Goal: Task Accomplishment & Management: Use online tool/utility

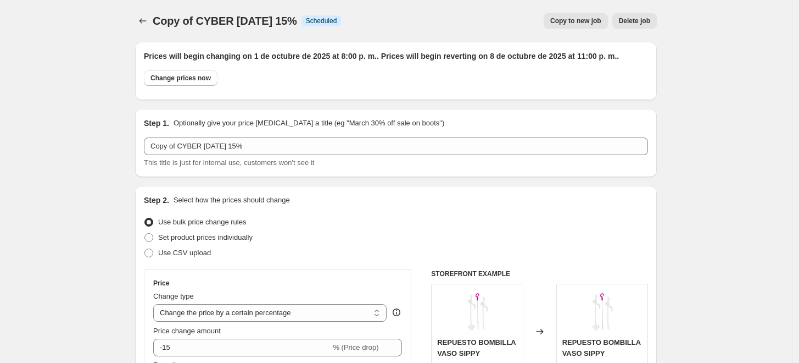
select select "percentage"
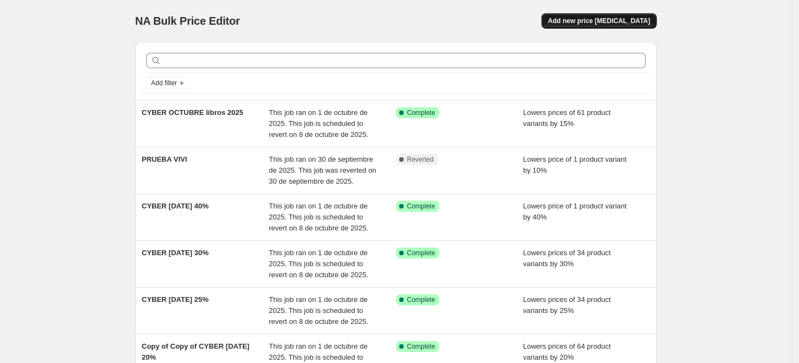
click at [599, 17] on span "Add new price [MEDICAL_DATA]" at bounding box center [599, 20] width 102 height 9
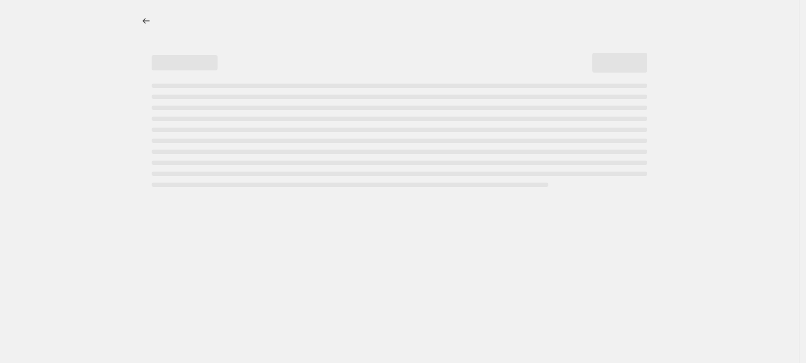
select select "percentage"
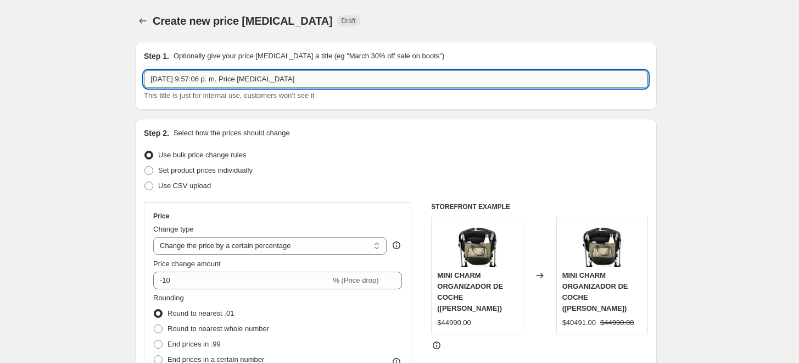
click at [267, 79] on input "1 oct 2025, 9:57:06 p. m. Price change job" at bounding box center [396, 79] width 504 height 18
type input "1"
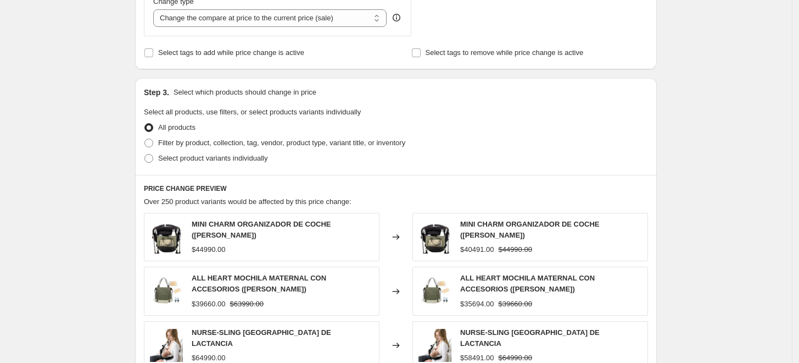
scroll to position [438, 0]
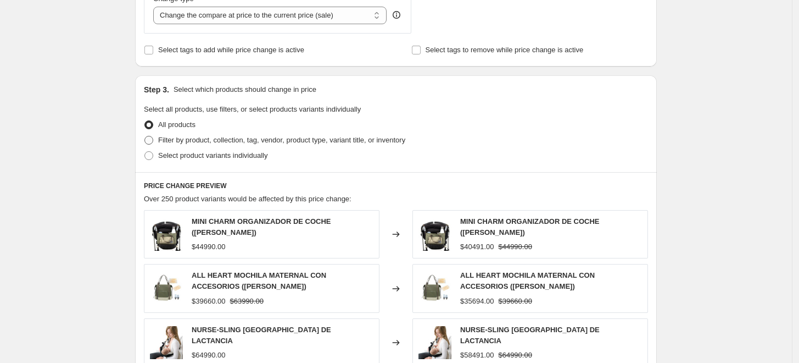
type input "rezagados cyber octubre 2025"
click at [180, 138] on span "Filter by product, collection, tag, vendor, product type, variant title, or inv…" at bounding box center [281, 140] width 247 height 8
click at [145, 136] on input "Filter by product, collection, tag, vendor, product type, variant title, or inv…" at bounding box center [144, 136] width 1 height 1
radio input "true"
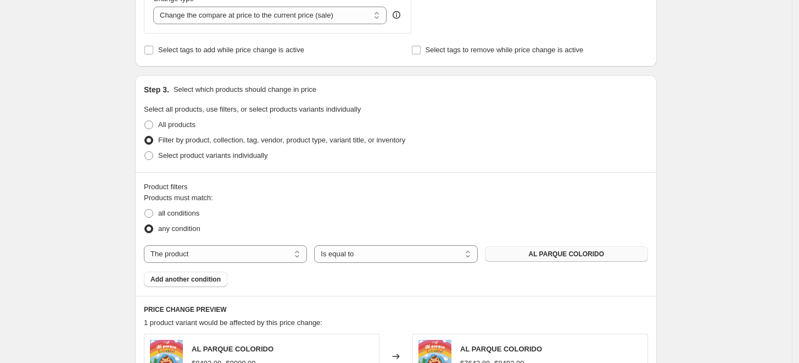
click at [554, 249] on span "AL PARQUE COLORIDO" at bounding box center [567, 253] width 76 height 9
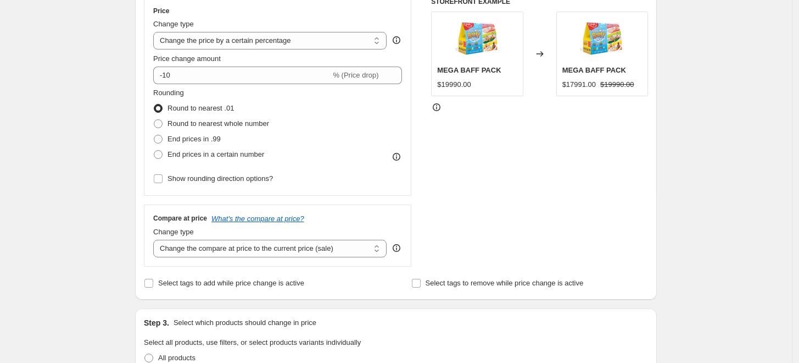
scroll to position [200, 0]
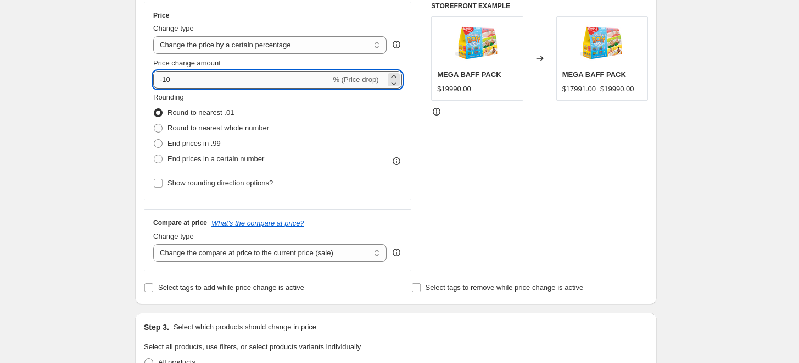
click at [178, 80] on input "-10" at bounding box center [241, 80] width 177 height 18
type input "-1"
type input "-20"
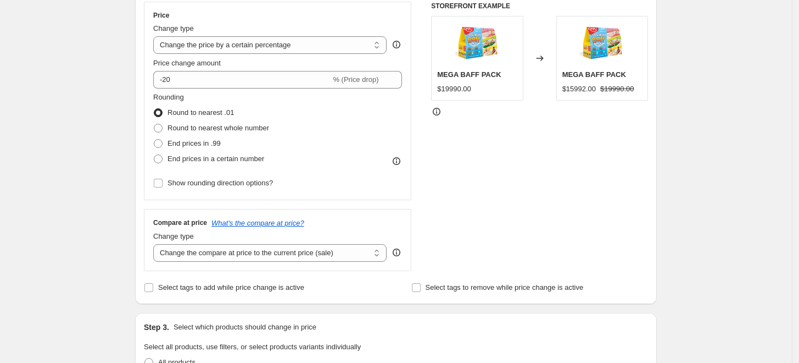
click at [101, 118] on div "Create new price change job. This page is ready Create new price change job Dra…" at bounding box center [396, 309] width 792 height 1019
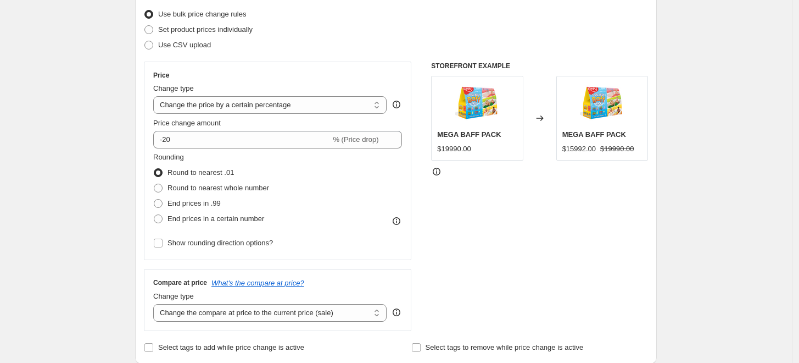
scroll to position [140, 0]
click at [327, 102] on select "Change the price to a certain amount Change the price by a certain amount Chang…" at bounding box center [269, 106] width 233 height 18
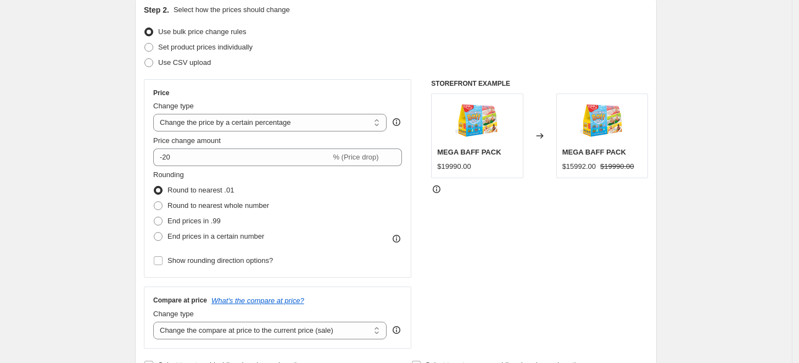
scroll to position [121, 0]
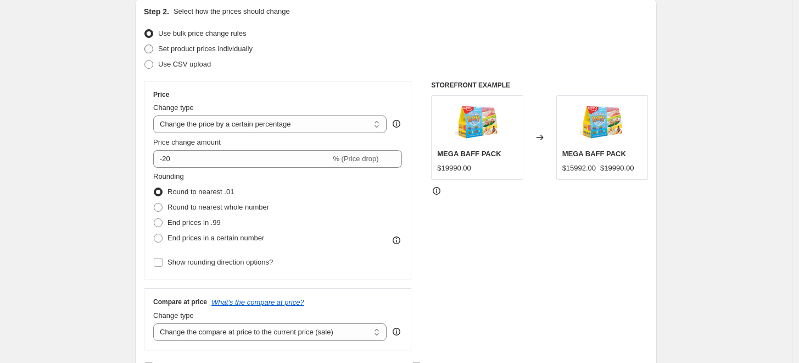
click at [232, 50] on span "Set product prices individually" at bounding box center [205, 48] width 94 height 8
click at [145, 45] on input "Set product prices individually" at bounding box center [144, 44] width 1 height 1
radio input "true"
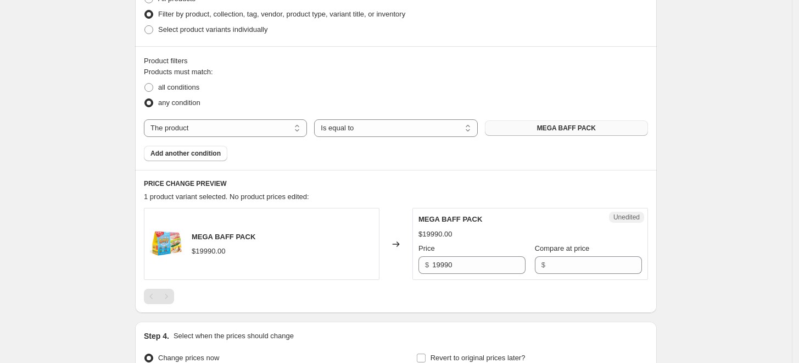
scroll to position [288, 0]
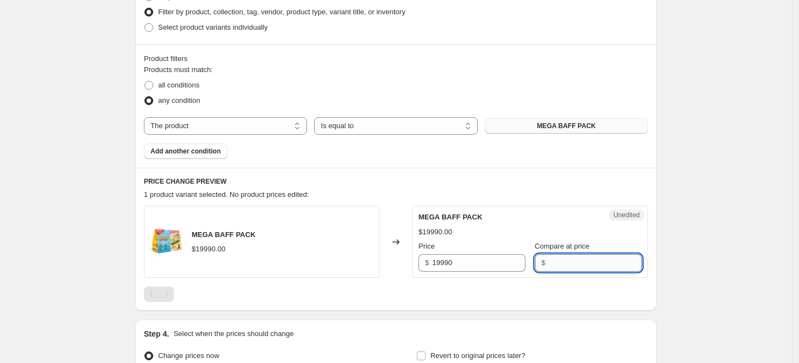
click at [549, 259] on input "Compare at price" at bounding box center [595, 263] width 93 height 18
type input "15992"
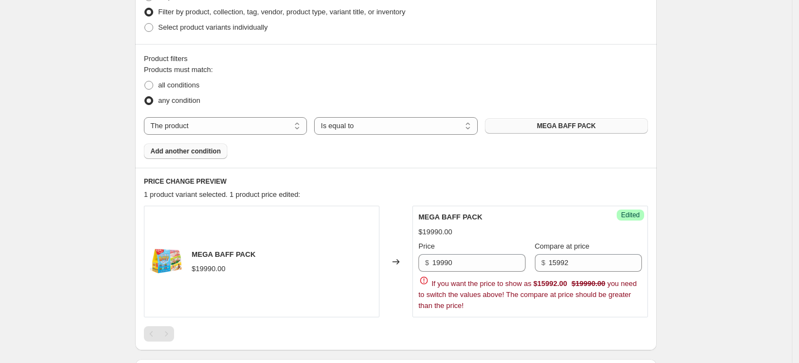
click at [202, 152] on span "Add another condition" at bounding box center [186, 151] width 70 height 9
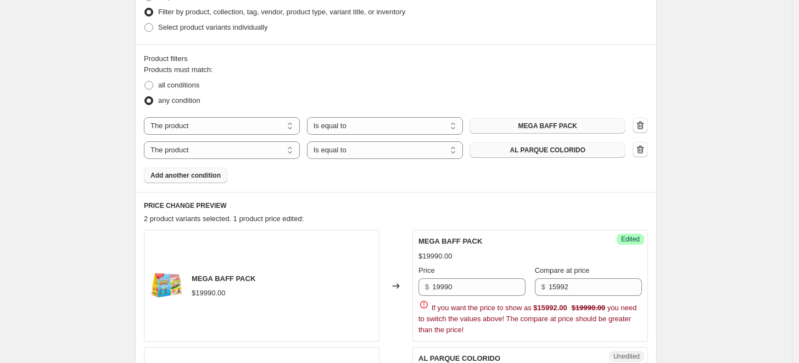
click at [501, 150] on button "AL PARQUE COLORIDO" at bounding box center [548, 149] width 156 height 15
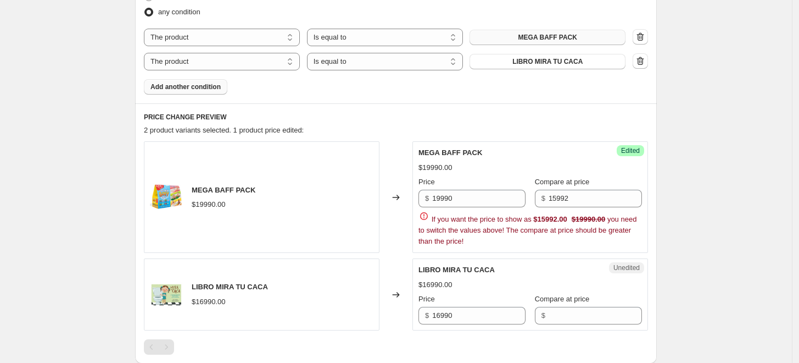
scroll to position [378, 0]
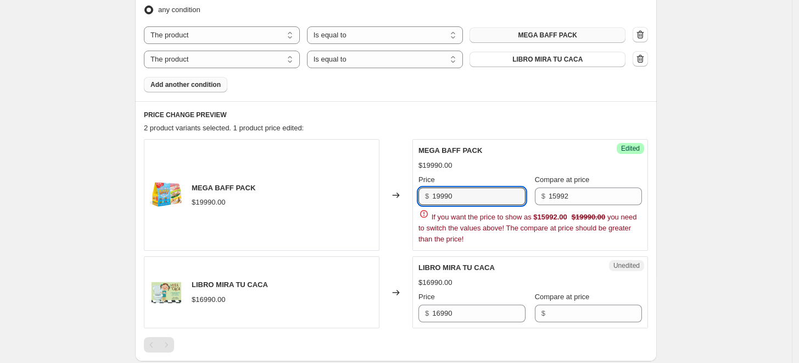
drag, startPoint x: 468, startPoint y: 197, endPoint x: 418, endPoint y: 198, distance: 50.0
click at [418, 198] on div "Success Edited MEGA BAFF PACK $19990.00 Price $ 19990 Compare at price $ 15992 …" at bounding box center [531, 195] width 236 height 112
type input "15992"
click at [571, 194] on input "15992" at bounding box center [595, 196] width 93 height 18
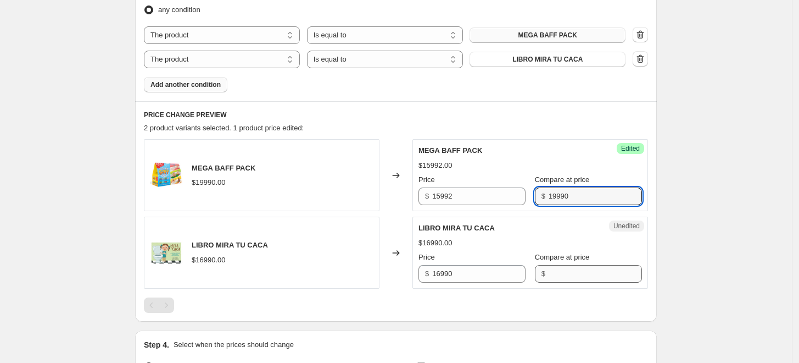
type input "19990"
click at [554, 272] on input "Compare at price" at bounding box center [595, 274] width 93 height 18
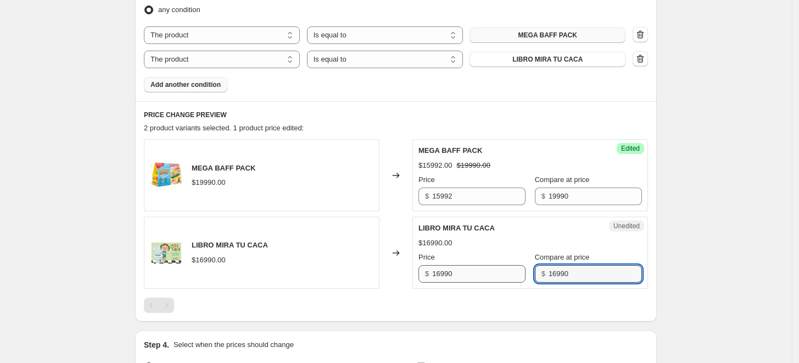
type input "16990"
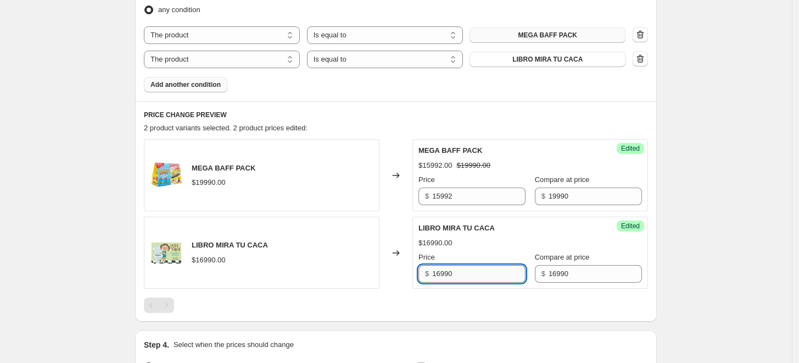
click at [501, 270] on input "16990" at bounding box center [478, 274] width 93 height 18
type input "14442"
click at [208, 85] on span "Add another condition" at bounding box center [186, 84] width 70 height 9
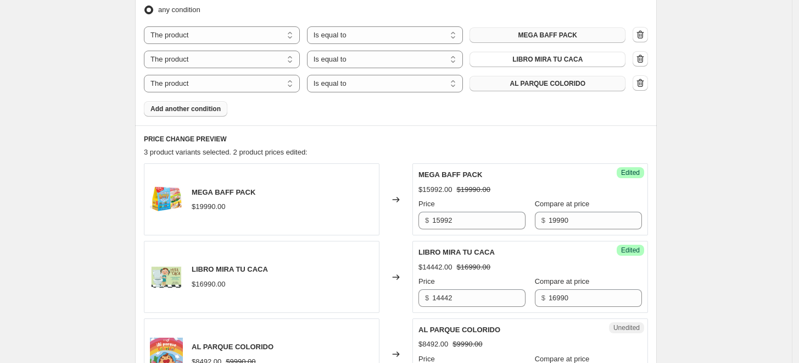
click at [582, 85] on span "AL PARQUE COLORIDO" at bounding box center [548, 83] width 76 height 9
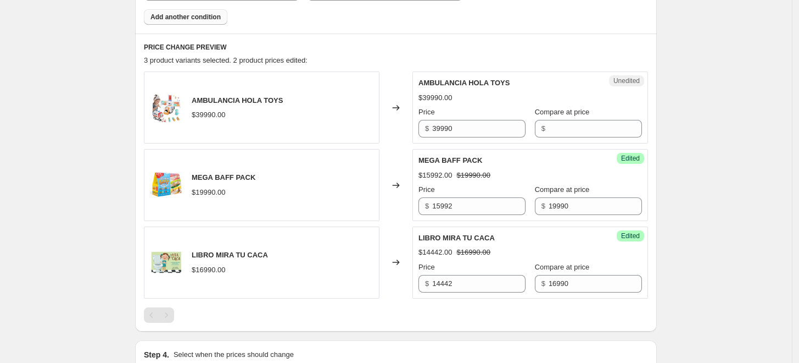
scroll to position [483, 0]
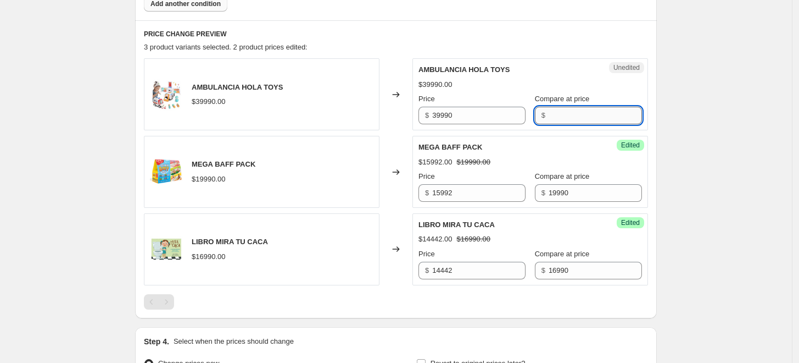
click at [575, 110] on input "Compare at price" at bounding box center [595, 116] width 93 height 18
type input "39990"
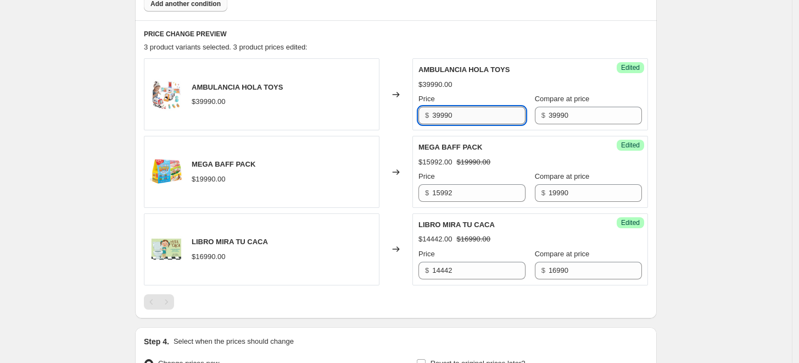
click at [466, 119] on input "39990" at bounding box center [478, 116] width 93 height 18
type input "3"
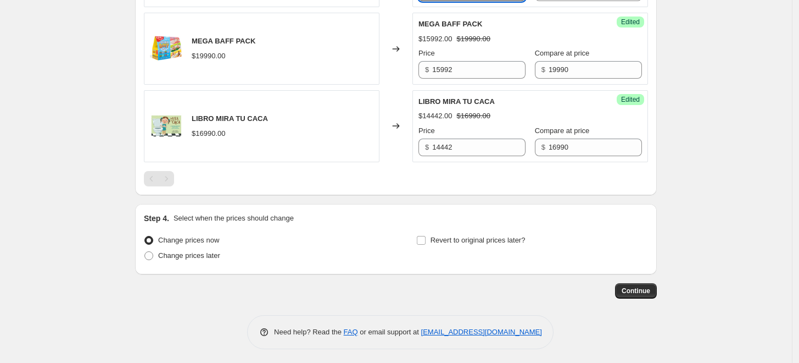
scroll to position [608, 0]
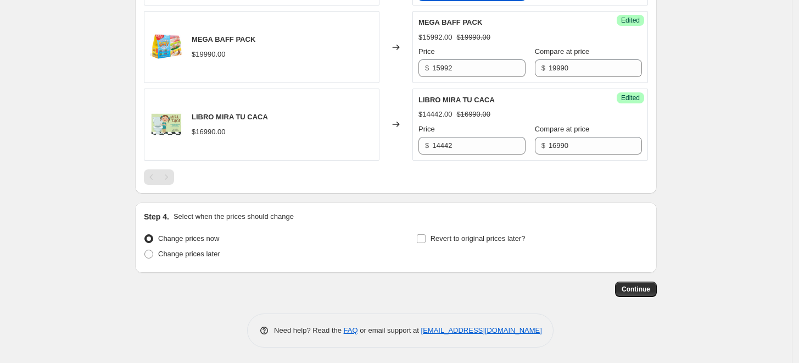
type input "31992"
click at [441, 246] on div "Revert to original prices later?" at bounding box center [532, 247] width 232 height 33
click at [432, 235] on label "Revert to original prices later?" at bounding box center [470, 238] width 109 height 15
click at [426, 235] on input "Revert to original prices later?" at bounding box center [421, 238] width 9 height 9
checkbox input "true"
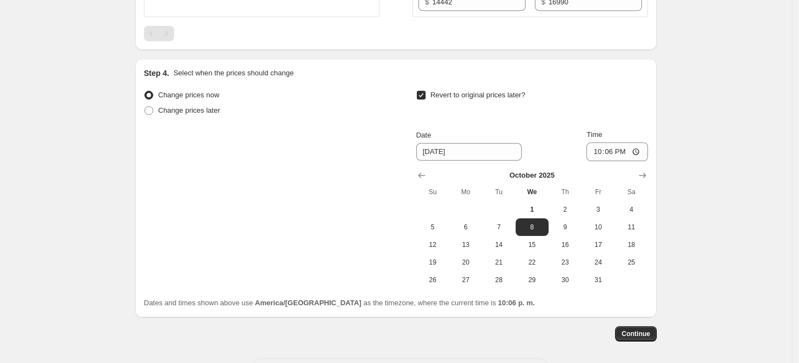
scroll to position [795, 0]
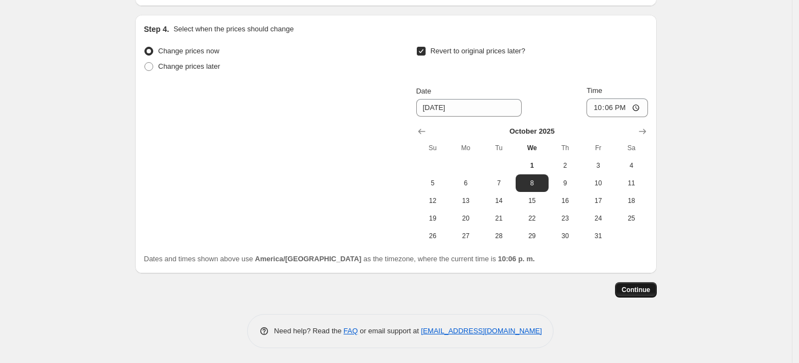
click at [635, 289] on span "Continue" at bounding box center [636, 289] width 29 height 9
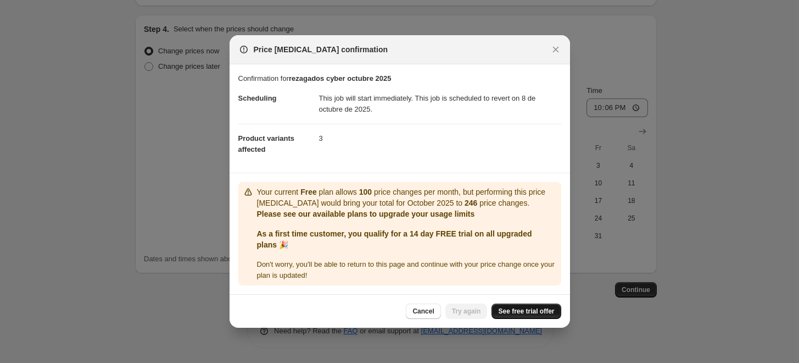
click at [512, 307] on span "See free trial offer" at bounding box center [526, 310] width 56 height 9
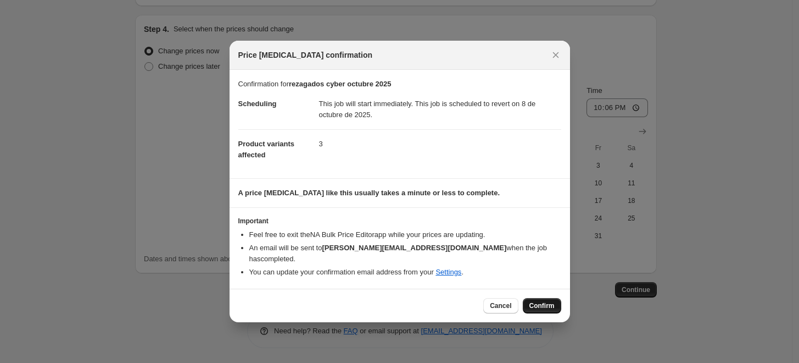
click at [549, 303] on span "Confirm" at bounding box center [542, 305] width 25 height 9
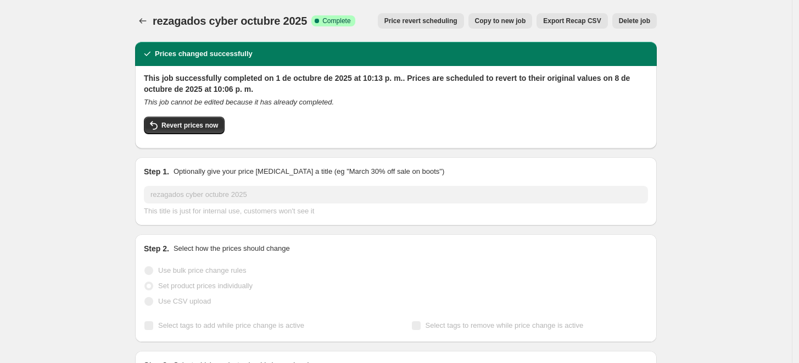
click at [153, 19] on div at bounding box center [144, 20] width 18 height 15
click at [144, 21] on icon "Price change jobs" at bounding box center [142, 20] width 11 height 11
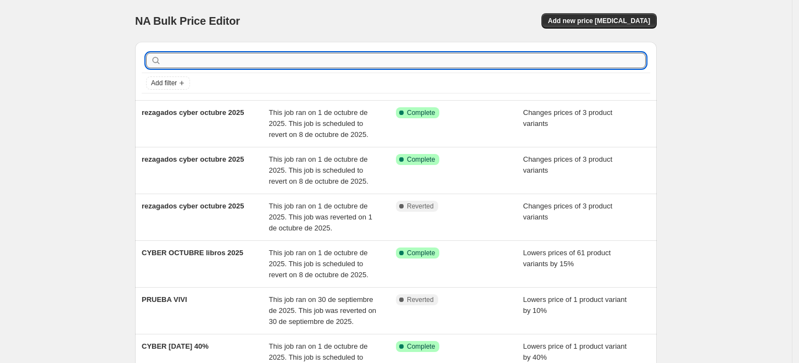
click at [205, 63] on input "text" at bounding box center [405, 60] width 482 height 15
type input "rezagados 2"
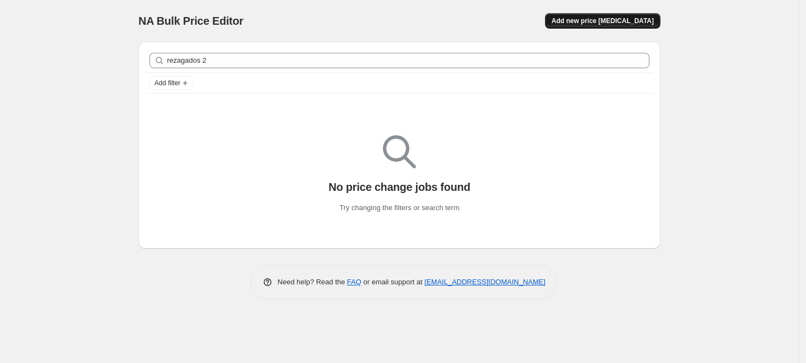
click at [634, 25] on span "Add new price [MEDICAL_DATA]" at bounding box center [602, 20] width 102 height 9
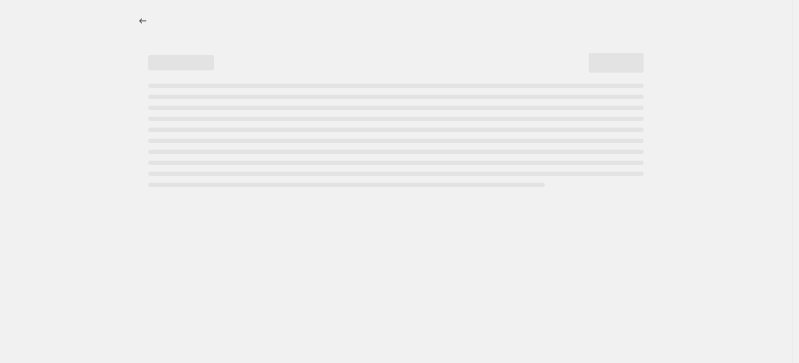
select select "percentage"
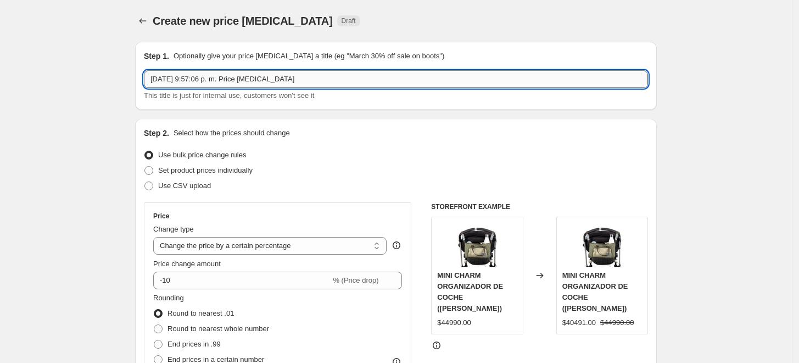
click at [195, 77] on input "1 oct 2025, 9:57:06 p. m. Price change job" at bounding box center [396, 79] width 504 height 18
type input "1"
type input "rezagados 2"
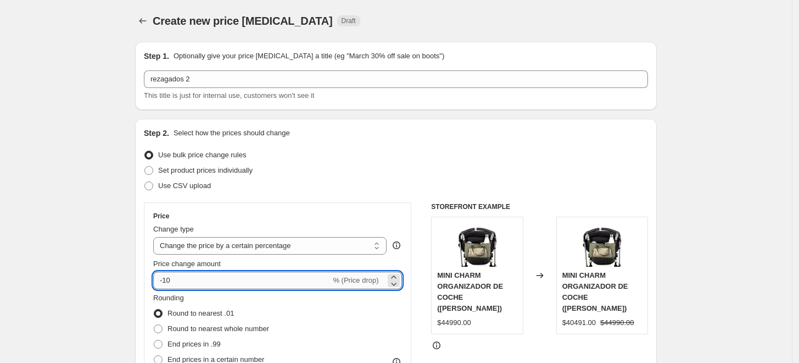
click at [182, 281] on input "-10" at bounding box center [241, 280] width 177 height 18
type input "-1"
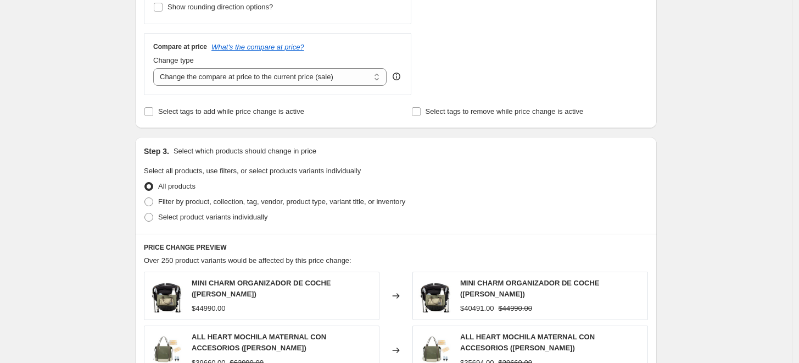
scroll to position [382, 0]
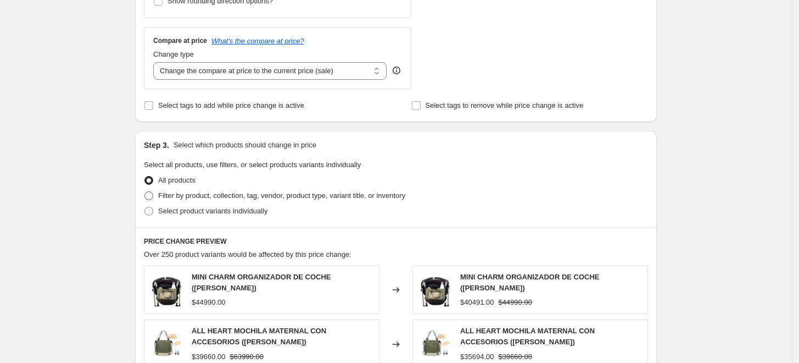
type input "-20"
click at [302, 198] on span "Filter by product, collection, tag, vendor, product type, variant title, or inv…" at bounding box center [281, 195] width 247 height 8
click at [145, 192] on input "Filter by product, collection, tag, vendor, product type, variant title, or inv…" at bounding box center [144, 191] width 1 height 1
radio input "true"
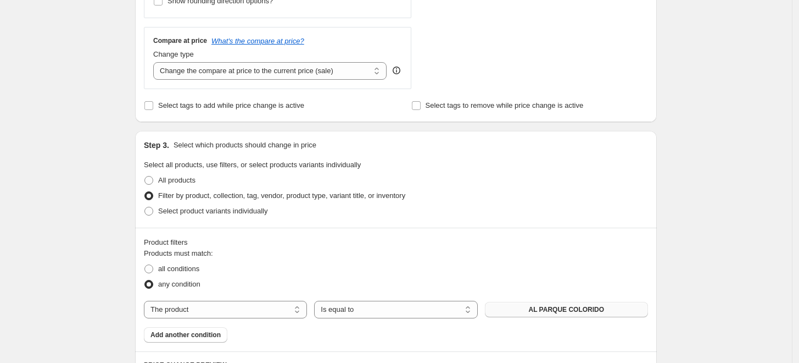
click at [534, 311] on button "AL PARQUE COLORIDO" at bounding box center [566, 309] width 163 height 15
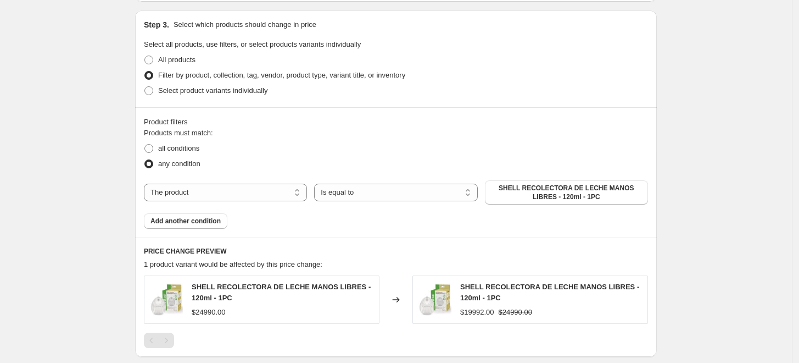
scroll to position [512, 0]
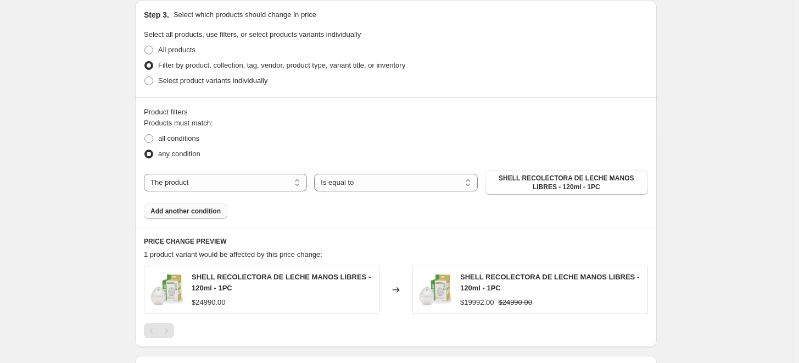
click at [182, 217] on button "Add another condition" at bounding box center [185, 210] width 83 height 15
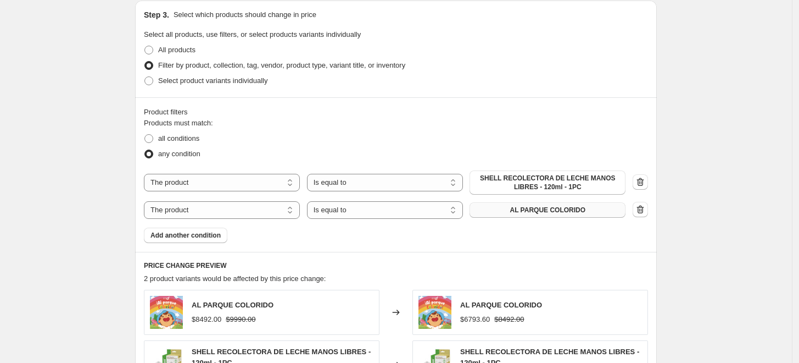
click at [551, 214] on button "AL PARQUE COLORIDO" at bounding box center [548, 209] width 156 height 15
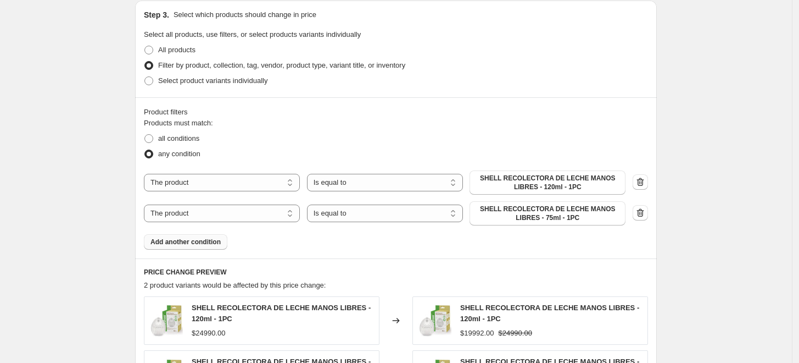
click at [213, 243] on span "Add another condition" at bounding box center [186, 241] width 70 height 9
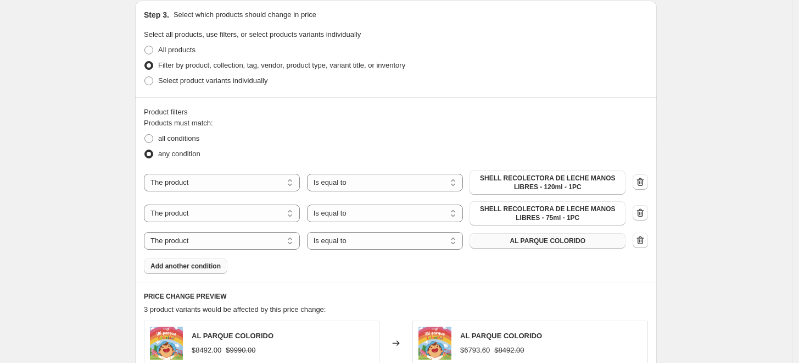
click at [545, 242] on span "AL PARQUE COLORIDO" at bounding box center [548, 240] width 76 height 9
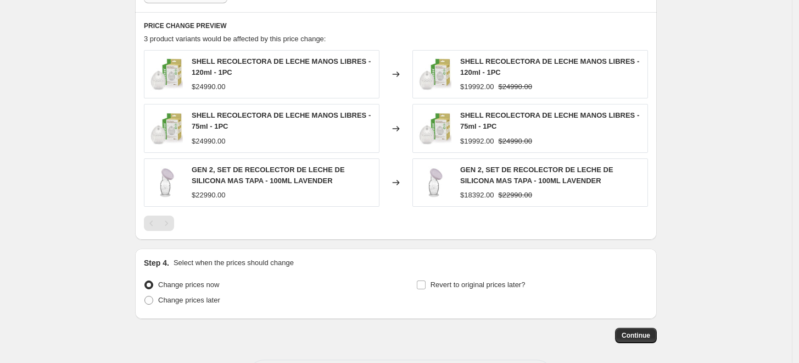
scroll to position [804, 0]
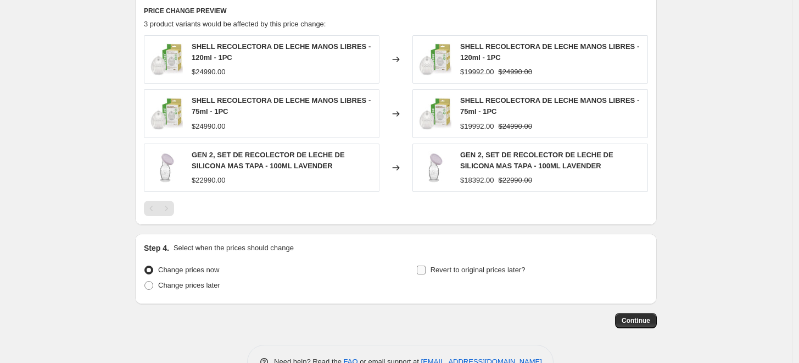
click at [519, 271] on span "Revert to original prices later?" at bounding box center [478, 269] width 95 height 8
click at [426, 271] on input "Revert to original prices later?" at bounding box center [421, 269] width 9 height 9
checkbox input "true"
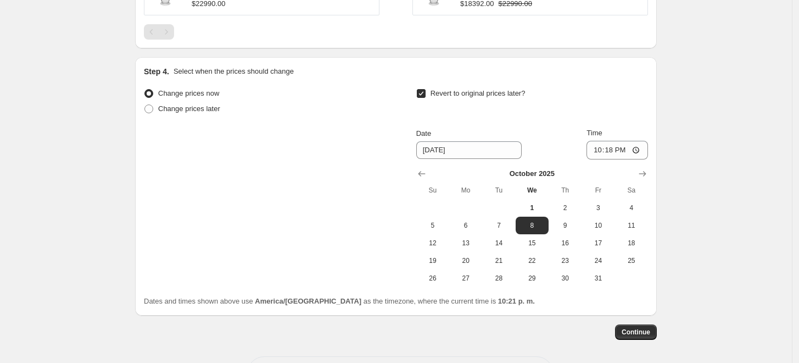
scroll to position [1024, 0]
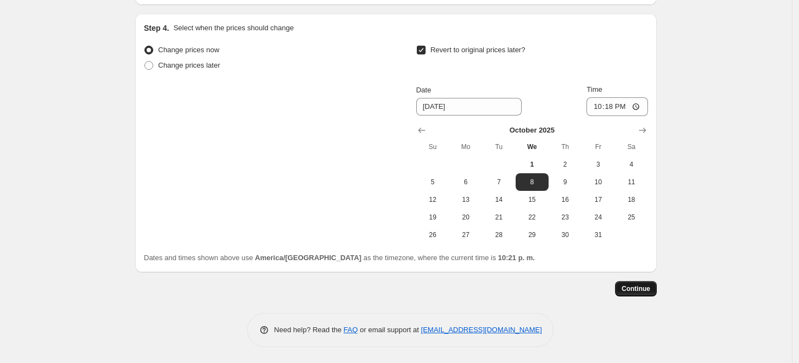
click at [650, 289] on span "Continue" at bounding box center [636, 288] width 29 height 9
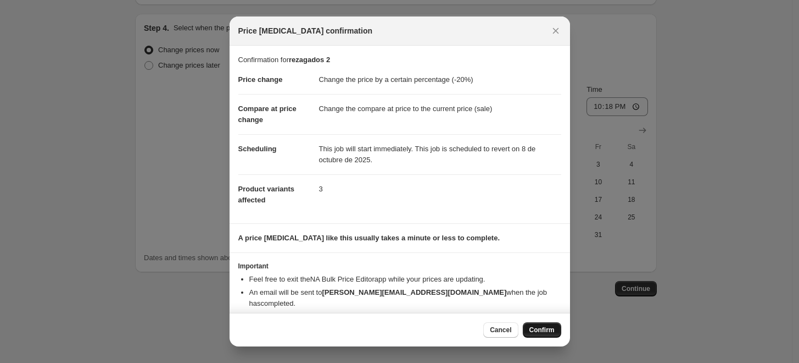
click at [549, 333] on span "Confirm" at bounding box center [542, 329] width 25 height 9
type input "rezagados 2"
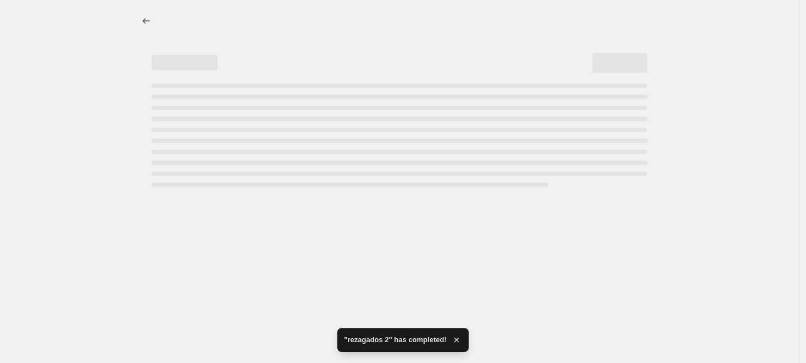
select select "percentage"
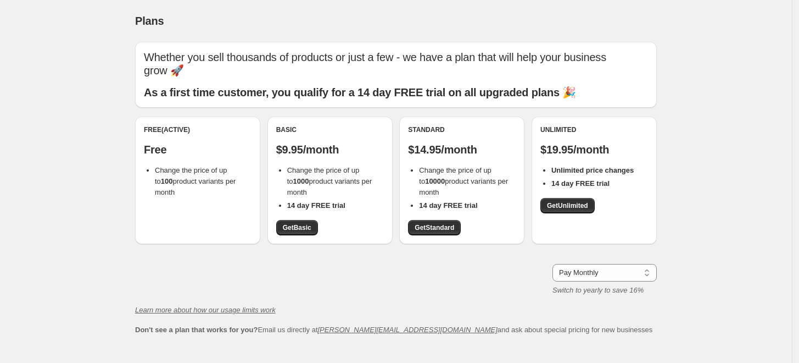
click at [309, 236] on div "Basic $9.95/month Change the price of up to 1000 product variants per month 14 …" at bounding box center [329, 179] width 125 height 127
click at [302, 227] on span "Get Basic" at bounding box center [297, 227] width 29 height 9
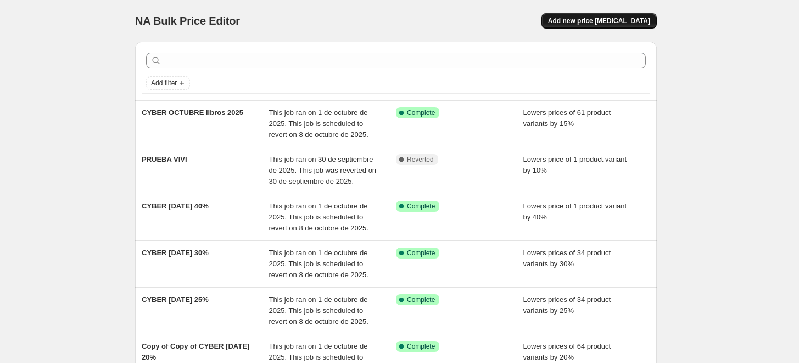
click at [626, 21] on span "Add new price [MEDICAL_DATA]" at bounding box center [599, 20] width 102 height 9
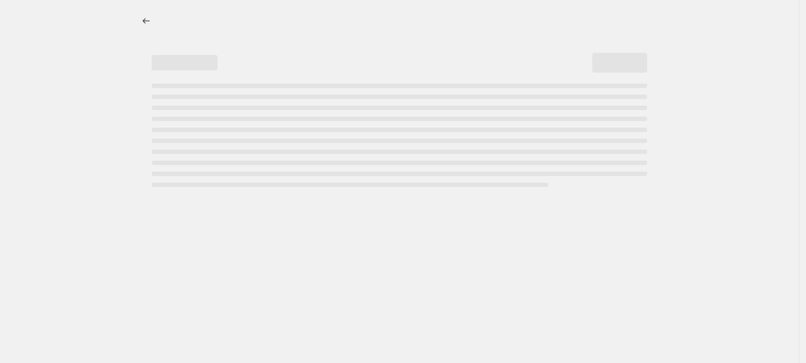
select select "percentage"
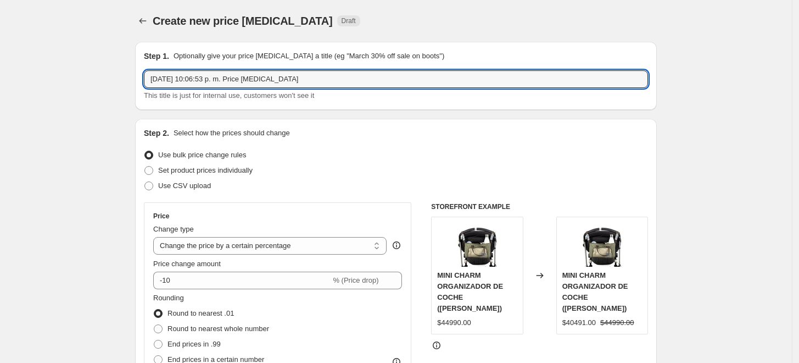
drag, startPoint x: 303, startPoint y: 80, endPoint x: 110, endPoint y: 68, distance: 193.1
type input "rezagados cyber octubre 2025"
click at [186, 172] on span "Set product prices individually" at bounding box center [205, 170] width 94 height 8
click at [145, 166] on input "Set product prices individually" at bounding box center [144, 166] width 1 height 1
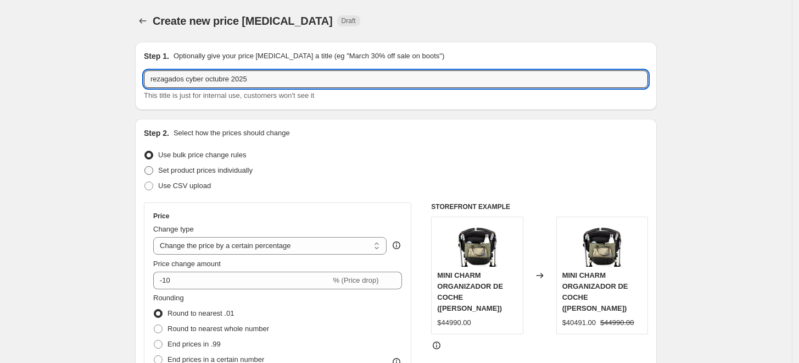
radio input "true"
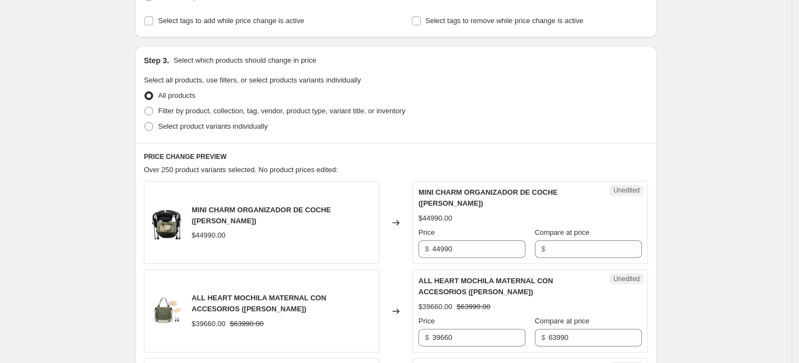
scroll to position [186, 0]
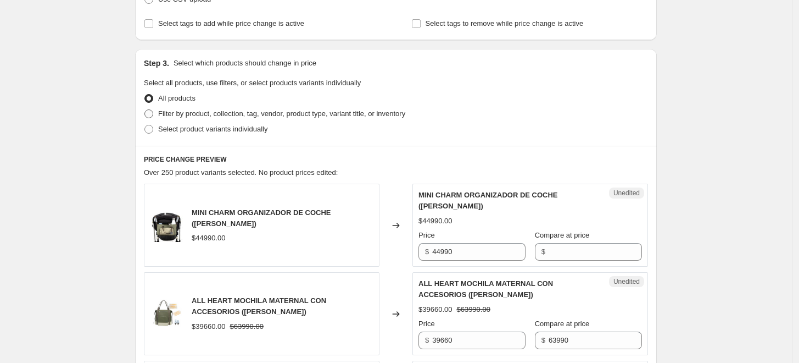
click at [153, 115] on span at bounding box center [148, 113] width 9 height 9
click at [145, 110] on input "Filter by product, collection, tag, vendor, product type, variant title, or inv…" at bounding box center [144, 109] width 1 height 1
radio input "true"
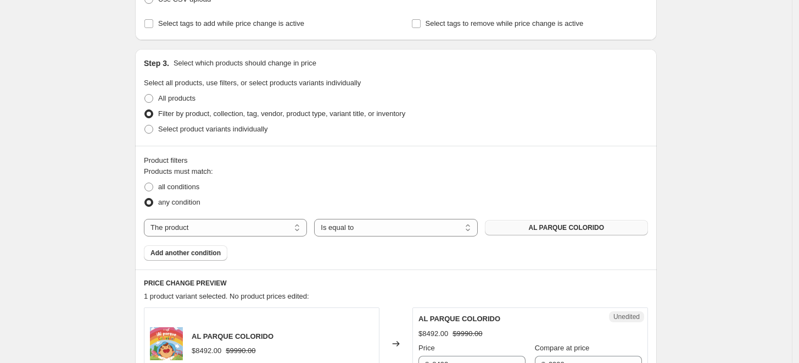
click at [551, 226] on span "AL PARQUE COLORIDO" at bounding box center [567, 227] width 76 height 9
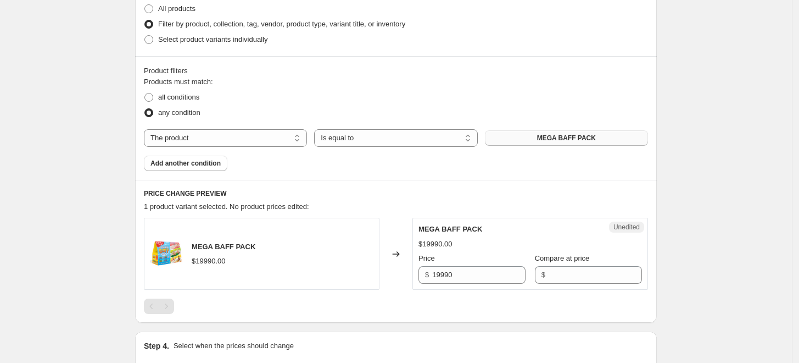
scroll to position [279, 0]
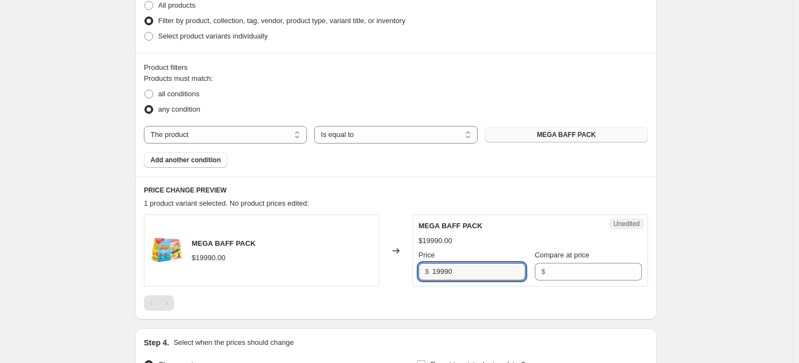
drag, startPoint x: 482, startPoint y: 274, endPoint x: 430, endPoint y: 275, distance: 52.2
click at [430, 275] on div "$ 19990" at bounding box center [472, 272] width 107 height 18
click at [573, 276] on input "Compare at price" at bounding box center [595, 272] width 93 height 18
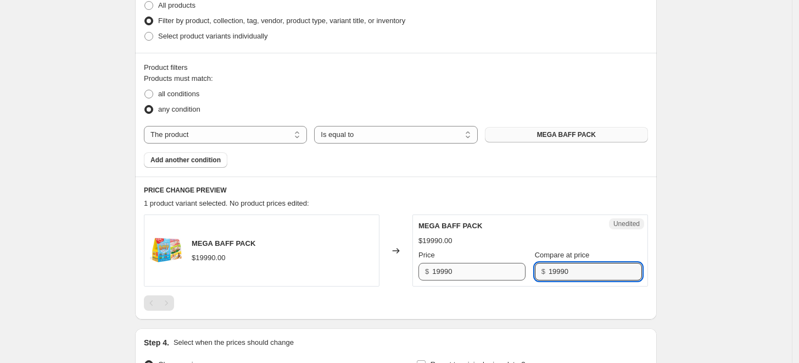
type input "19990"
click at [475, 272] on input "19990" at bounding box center [478, 272] width 93 height 18
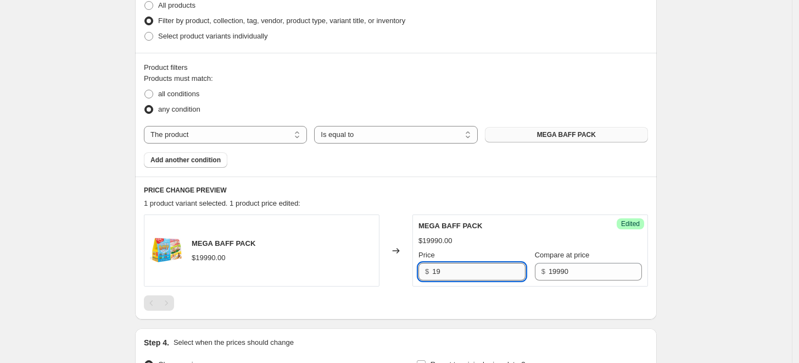
type input "1"
type input "19990"
click at [215, 159] on span "Add another condition" at bounding box center [186, 159] width 70 height 9
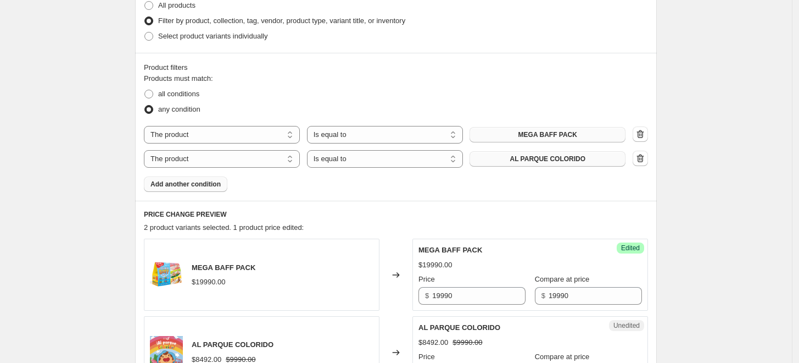
click at [540, 163] on button "AL PARQUE COLORIDO" at bounding box center [548, 158] width 156 height 15
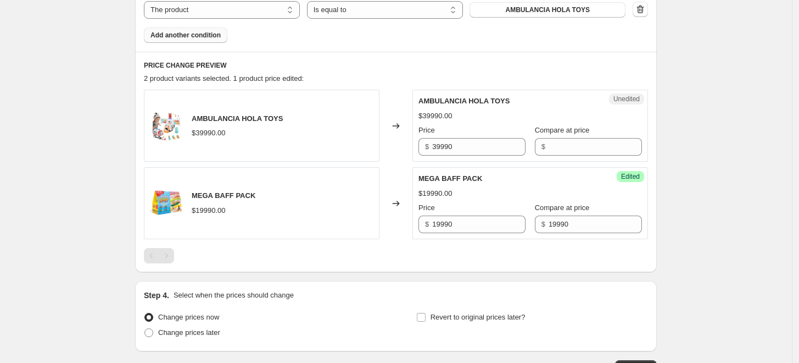
scroll to position [432, 0]
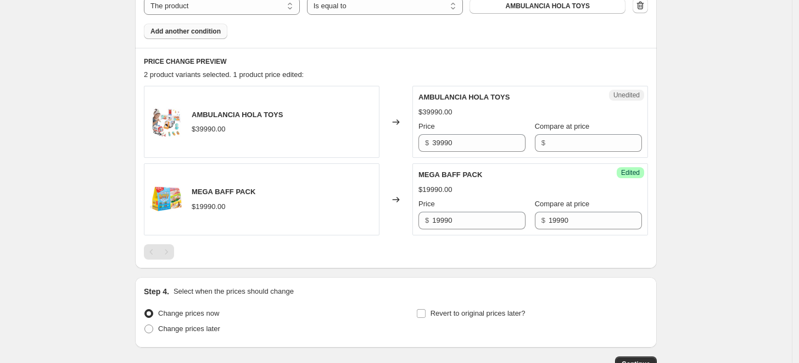
click at [211, 31] on span "Add another condition" at bounding box center [186, 31] width 70 height 9
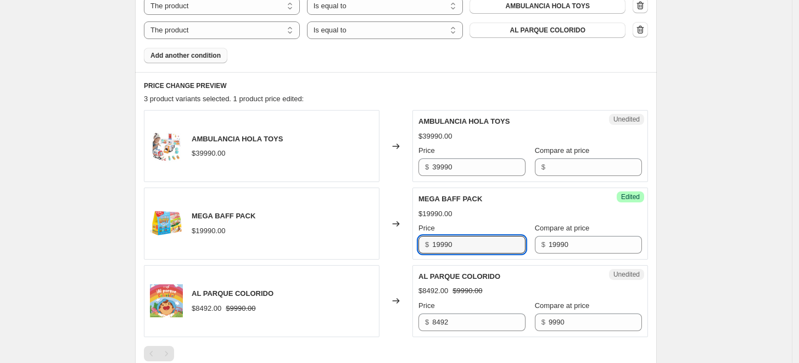
drag, startPoint x: 457, startPoint y: 248, endPoint x: 422, endPoint y: 245, distance: 35.3
click at [422, 245] on div "$ 19990" at bounding box center [472, 245] width 107 height 18
type input "1"
type input "15920"
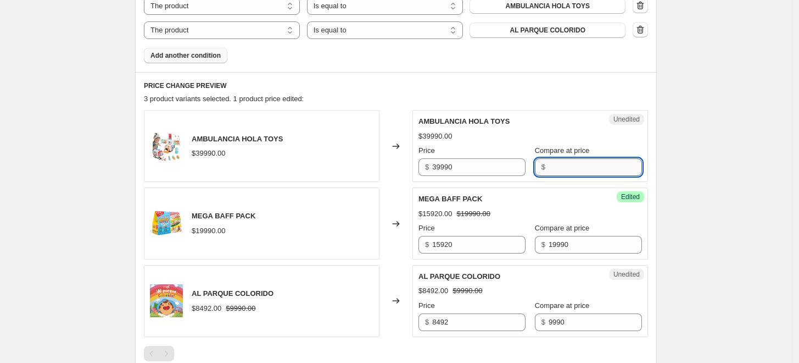
click at [549, 170] on input "Compare at price" at bounding box center [595, 167] width 93 height 18
type input "39990"
click at [493, 161] on input "39990" at bounding box center [478, 167] width 93 height 18
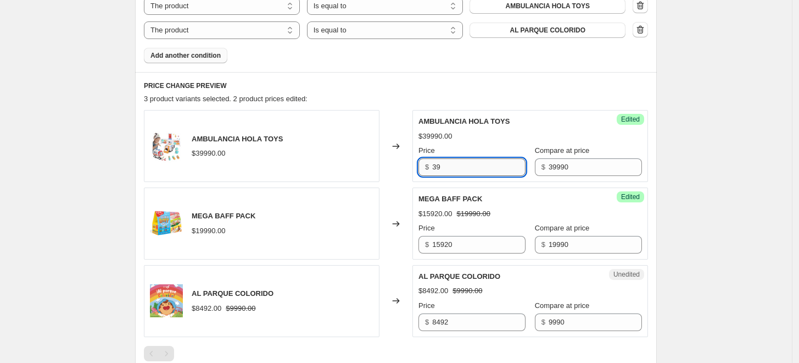
type input "3"
type input "31992"
click at [533, 23] on button "AL PARQUE COLORIDO" at bounding box center [548, 30] width 156 height 15
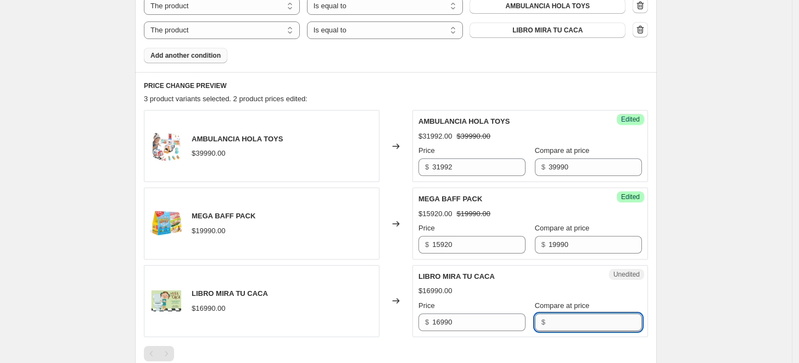
click at [549, 323] on input "Compare at price" at bounding box center [595, 322] width 93 height 18
type input "16990"
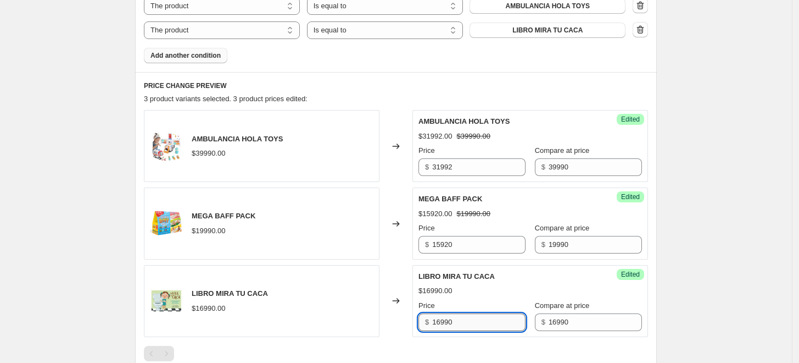
click at [469, 320] on input "16990" at bounding box center [478, 322] width 93 height 18
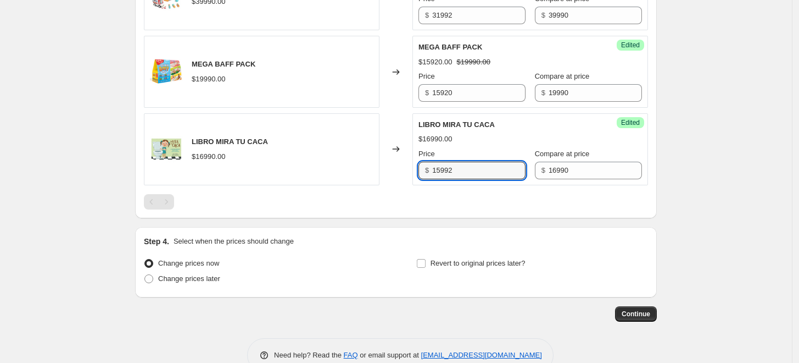
scroll to position [608, 0]
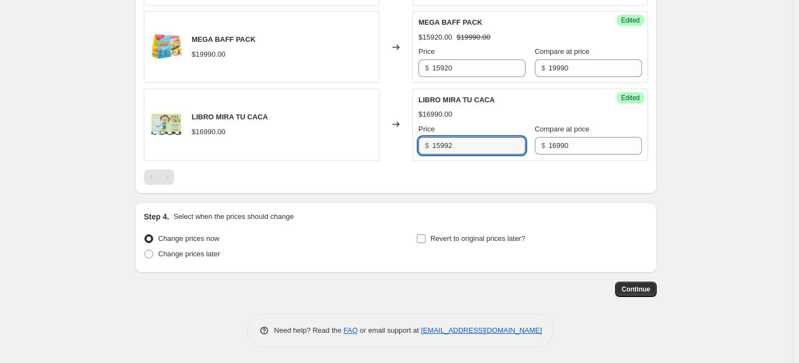
type input "15992"
click at [514, 239] on span "Revert to original prices later?" at bounding box center [478, 238] width 95 height 8
click at [426, 239] on input "Revert to original prices later?" at bounding box center [421, 238] width 9 height 9
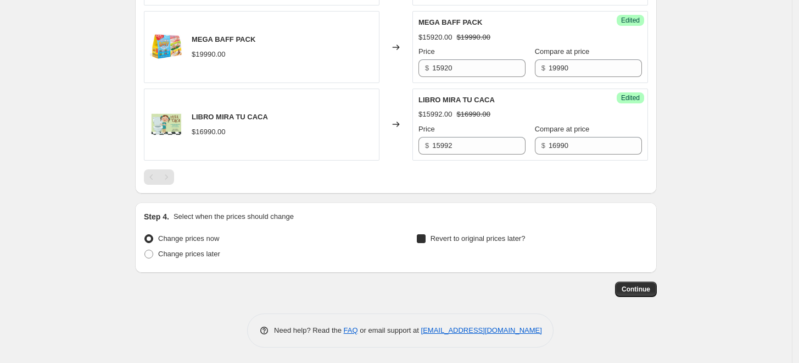
checkbox input "true"
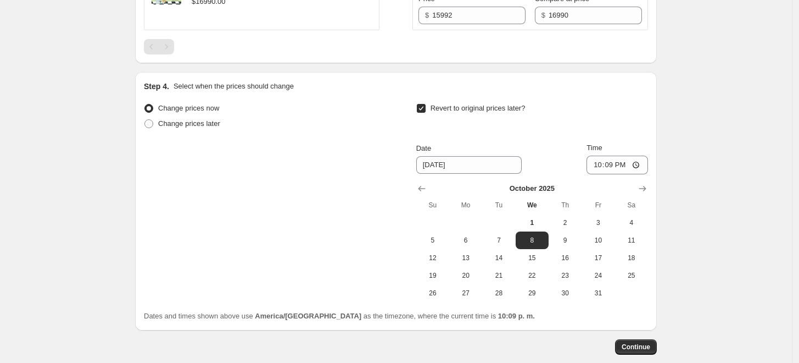
scroll to position [743, 0]
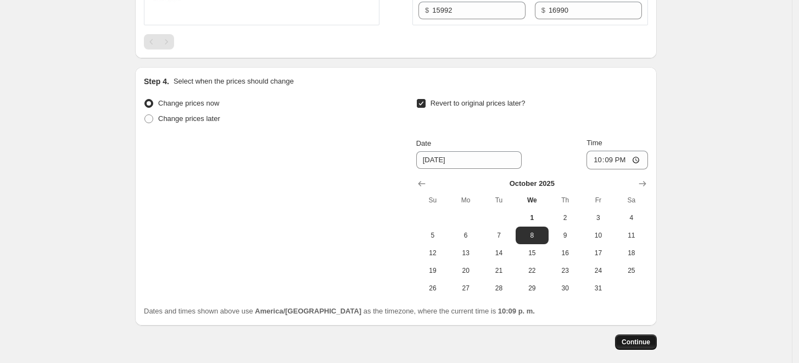
click at [634, 342] on span "Continue" at bounding box center [636, 341] width 29 height 9
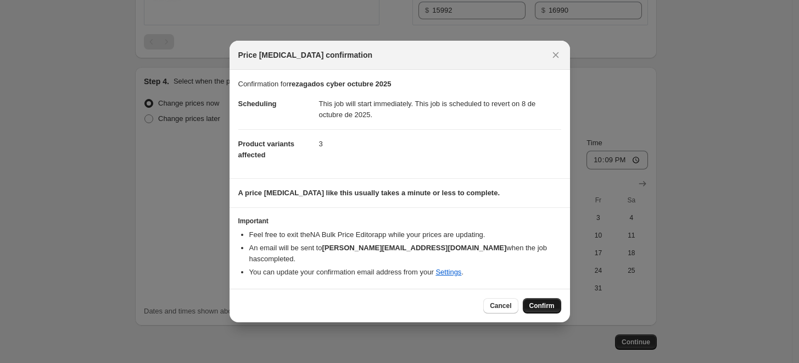
click at [545, 301] on span "Confirm" at bounding box center [542, 305] width 25 height 9
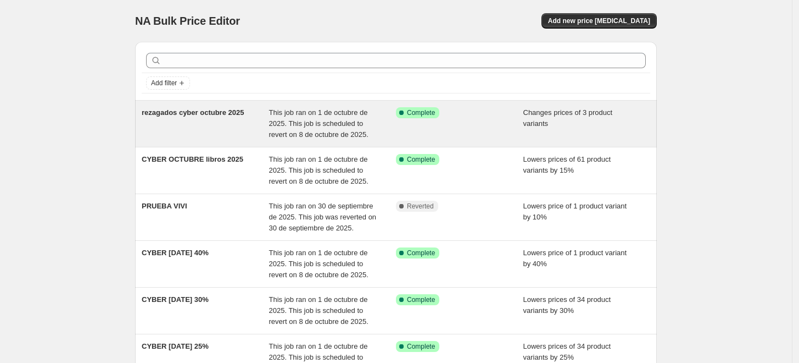
click at [197, 108] on span "rezagados cyber octubre 2025" at bounding box center [193, 112] width 102 height 8
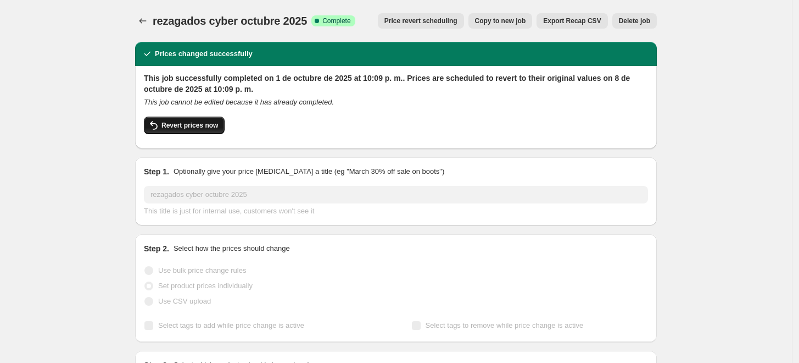
click at [200, 128] on span "Revert prices now" at bounding box center [189, 125] width 57 height 9
checkbox input "false"
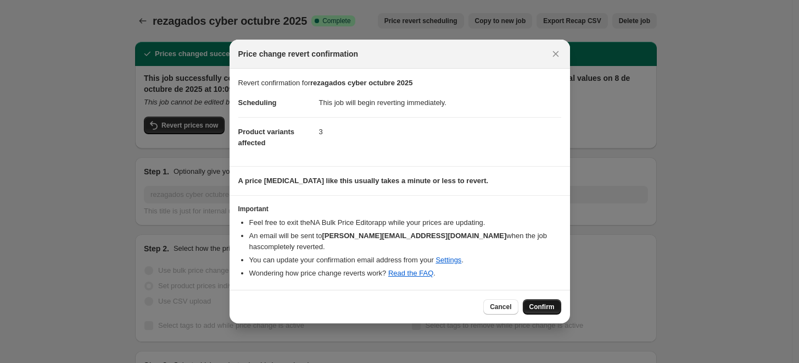
click at [544, 299] on button "Confirm" at bounding box center [542, 306] width 38 height 15
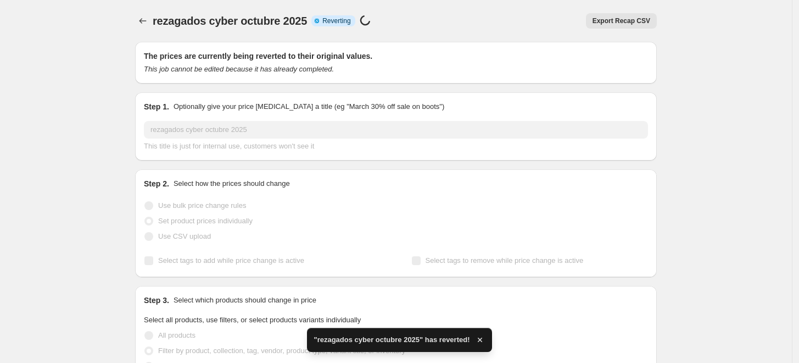
checkbox input "true"
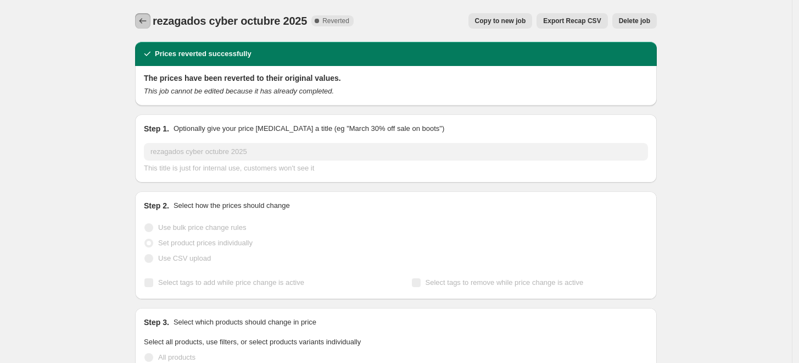
click at [145, 22] on icon "Price change jobs" at bounding box center [142, 20] width 11 height 11
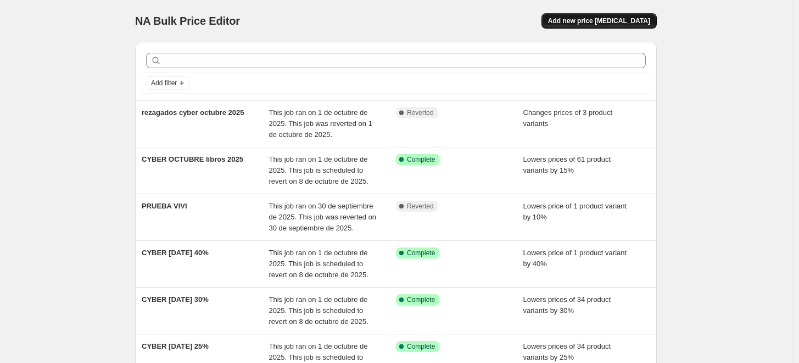
click at [614, 13] on button "Add new price [MEDICAL_DATA]" at bounding box center [599, 20] width 115 height 15
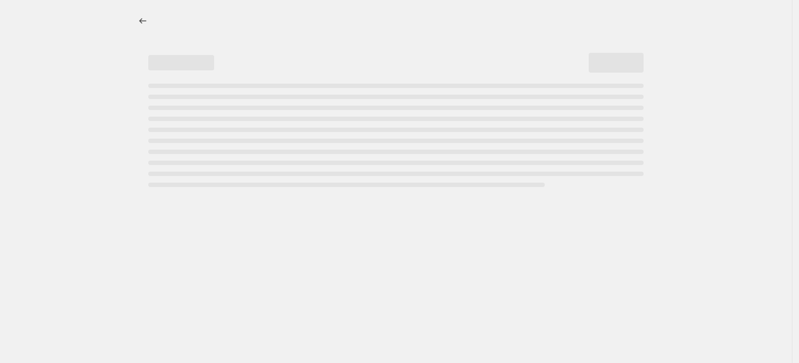
select select "percentage"
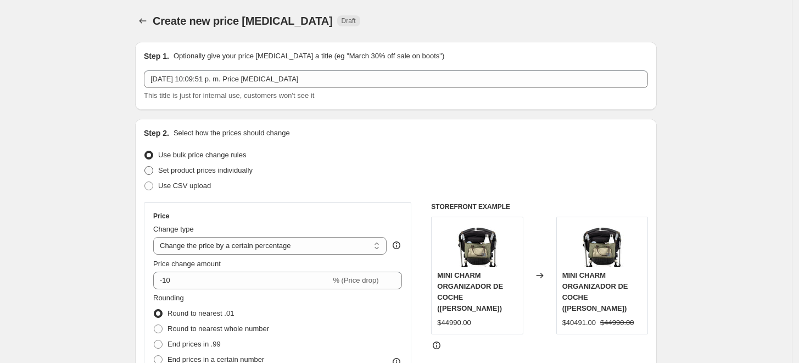
click at [152, 174] on span at bounding box center [148, 170] width 9 height 9
click at [145, 166] on input "Set product prices individually" at bounding box center [144, 166] width 1 height 1
radio input "true"
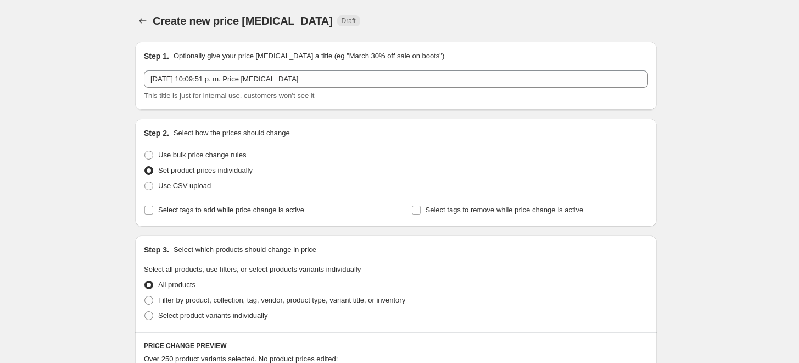
scroll to position [57, 0]
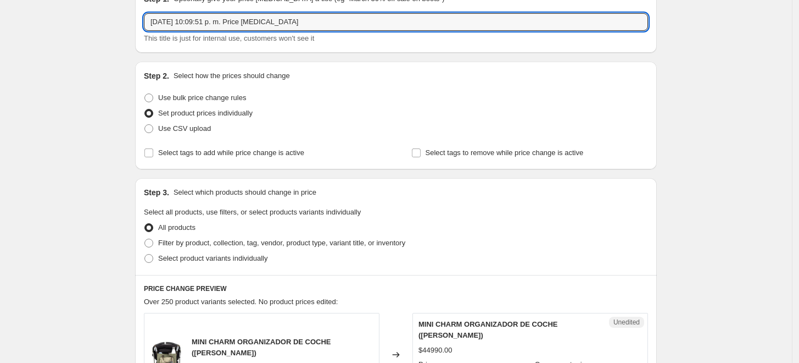
drag, startPoint x: 320, startPoint y: 19, endPoint x: 70, endPoint y: 31, distance: 250.2
type input "rezagados cyber octubre 2025"
click at [176, 241] on span "Filter by product, collection, tag, vendor, product type, variant title, or inv…" at bounding box center [281, 242] width 247 height 8
click at [145, 239] on input "Filter by product, collection, tag, vendor, product type, variant title, or inv…" at bounding box center [144, 238] width 1 height 1
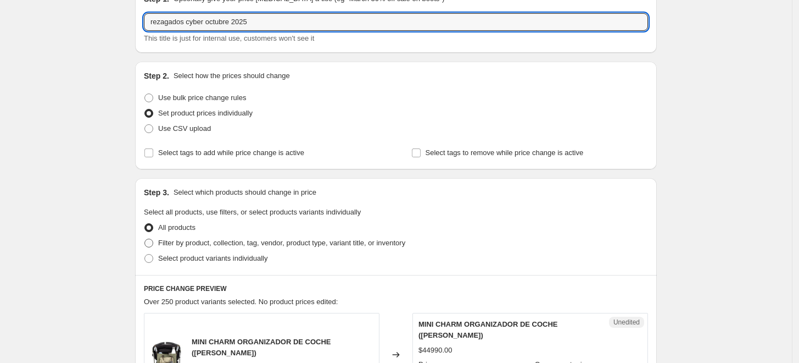
radio input "true"
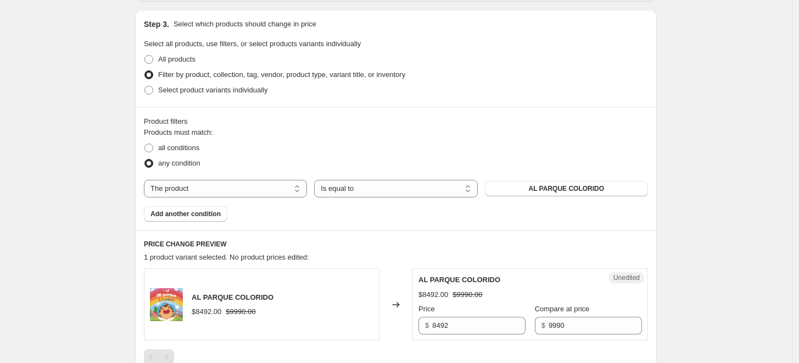
scroll to position [251, 0]
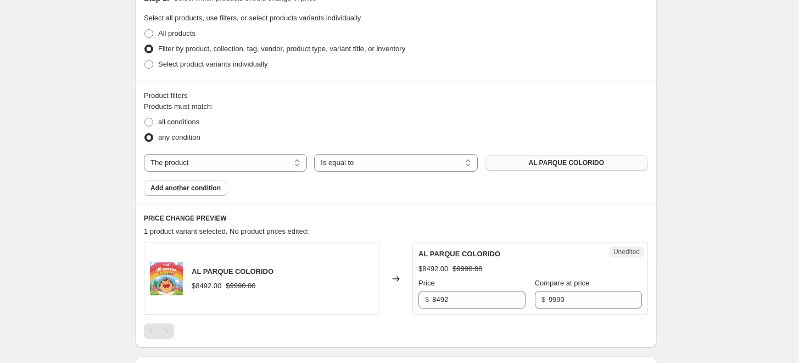
click at [531, 160] on button "AL PARQUE COLORIDO" at bounding box center [566, 162] width 163 height 15
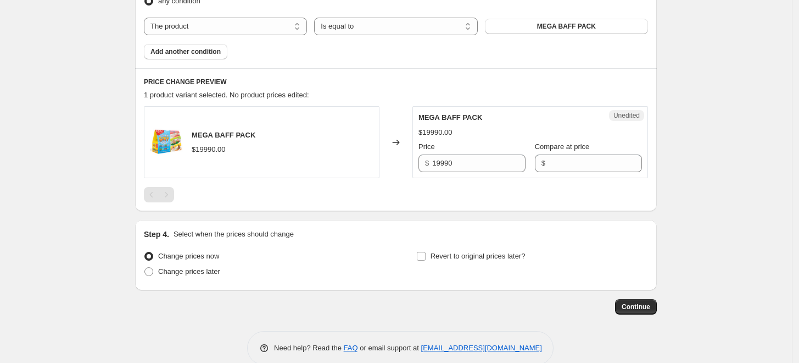
scroll to position [388, 0]
click at [571, 151] on div "Compare at price $" at bounding box center [588, 155] width 107 height 31
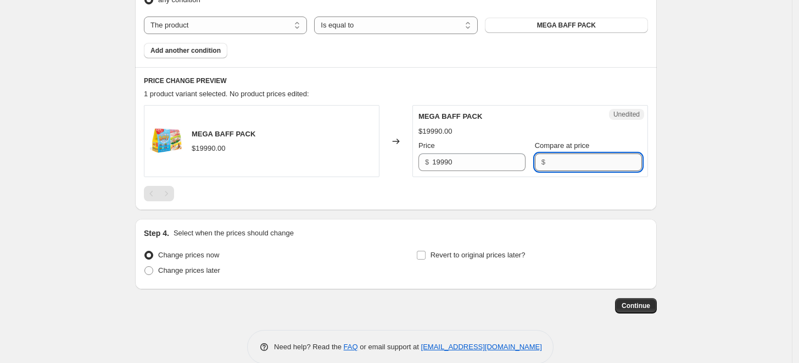
click at [571, 160] on input "Compare at price" at bounding box center [595, 162] width 93 height 18
type input "19990"
click at [481, 160] on input "19990" at bounding box center [478, 162] width 93 height 18
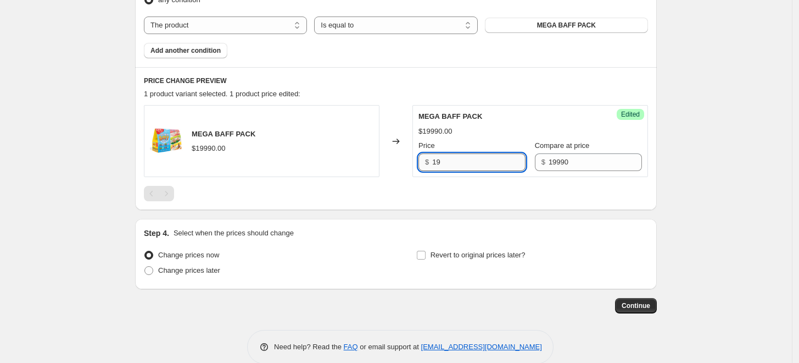
type input "1"
type input "15992"
click at [211, 50] on span "Add another condition" at bounding box center [186, 50] width 70 height 9
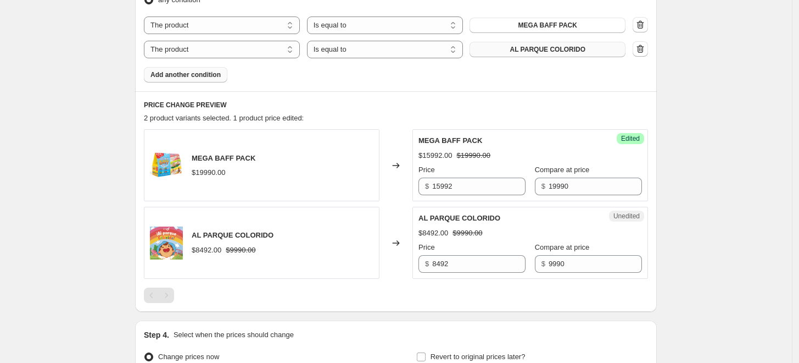
click at [501, 46] on button "AL PARQUE COLORIDO" at bounding box center [548, 49] width 156 height 15
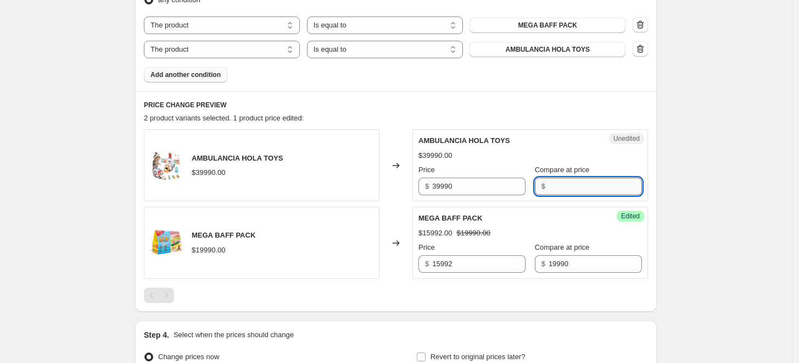
click at [549, 192] on input "Compare at price" at bounding box center [595, 186] width 93 height 18
type input "39990"
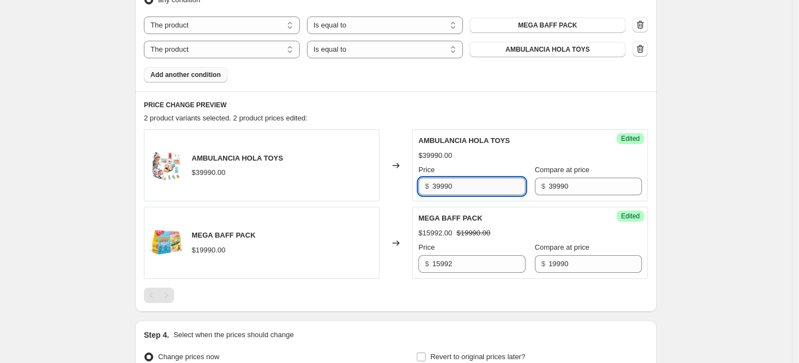
click at [461, 182] on input "39990" at bounding box center [478, 186] width 93 height 18
type input "31992"
click at [199, 77] on span "Add another condition" at bounding box center [186, 74] width 70 height 9
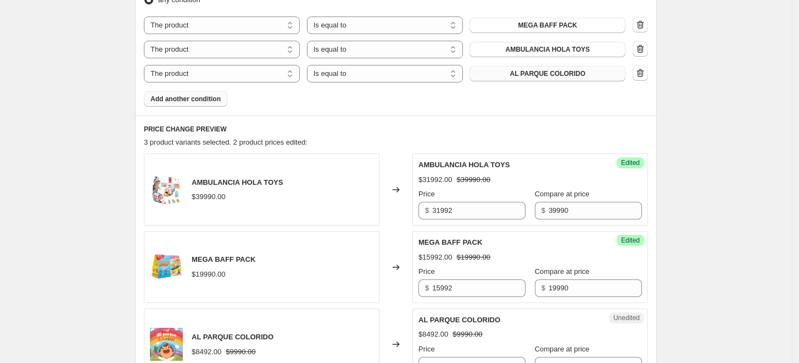
click at [534, 70] on span "AL PARQUE COLORIDO" at bounding box center [548, 73] width 76 height 9
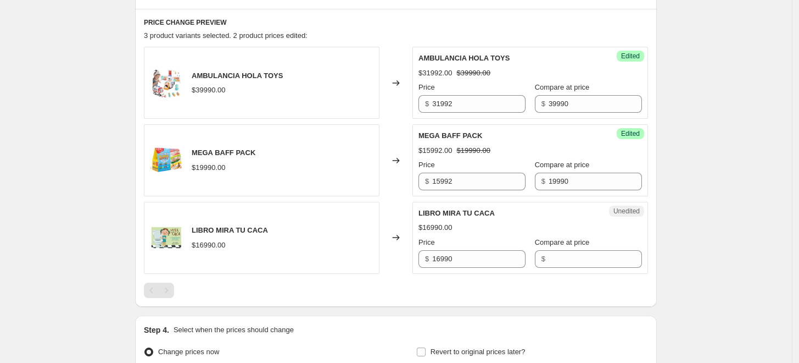
scroll to position [509, 0]
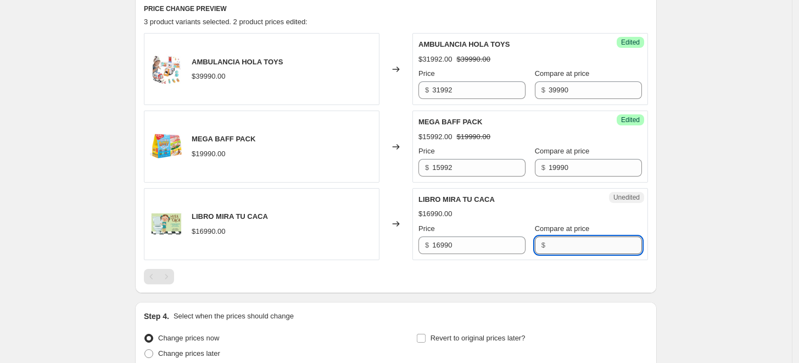
click at [555, 244] on input "Compare at price" at bounding box center [595, 245] width 93 height 18
type input "16990"
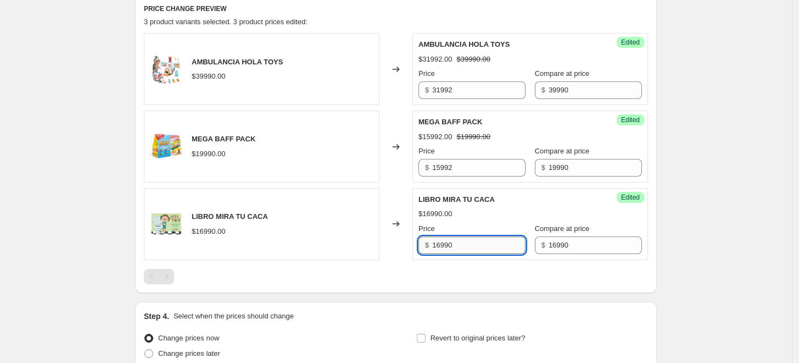
click at [462, 245] on input "16990" at bounding box center [478, 245] width 93 height 18
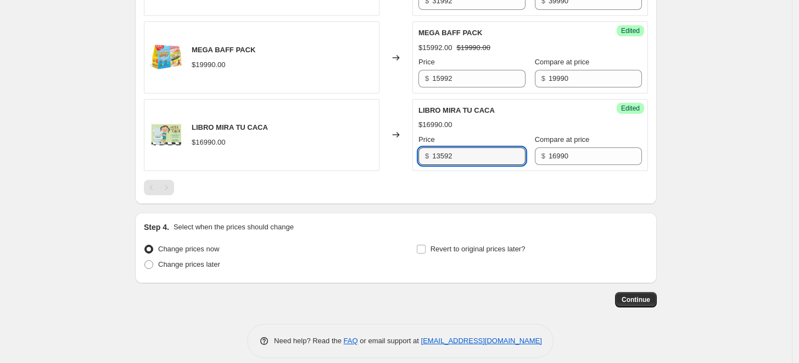
scroll to position [608, 0]
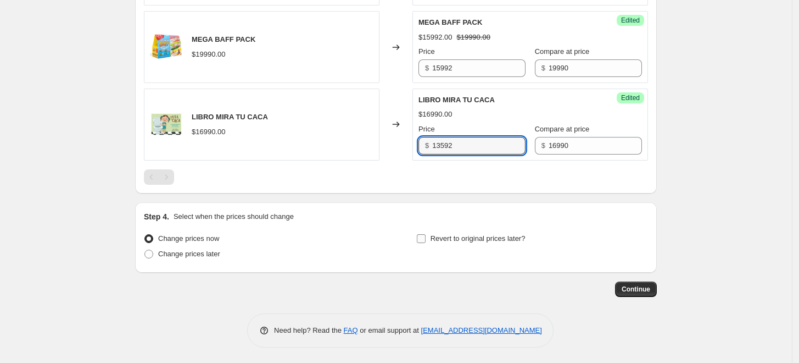
type input "13592"
click at [478, 239] on span "Revert to original prices later?" at bounding box center [478, 238] width 95 height 8
click at [426, 239] on input "Revert to original prices later?" at bounding box center [421, 238] width 9 height 9
checkbox input "true"
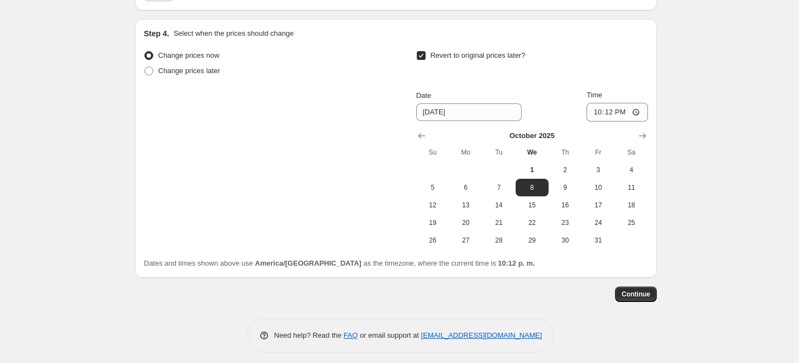
scroll to position [795, 0]
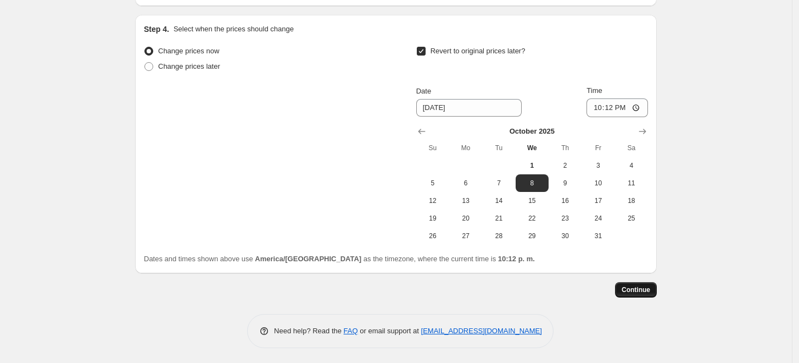
click at [646, 283] on button "Continue" at bounding box center [636, 289] width 42 height 15
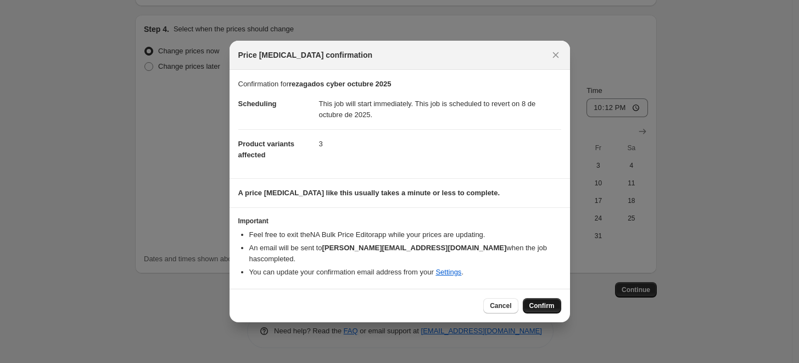
click at [540, 301] on span "Confirm" at bounding box center [542, 305] width 25 height 9
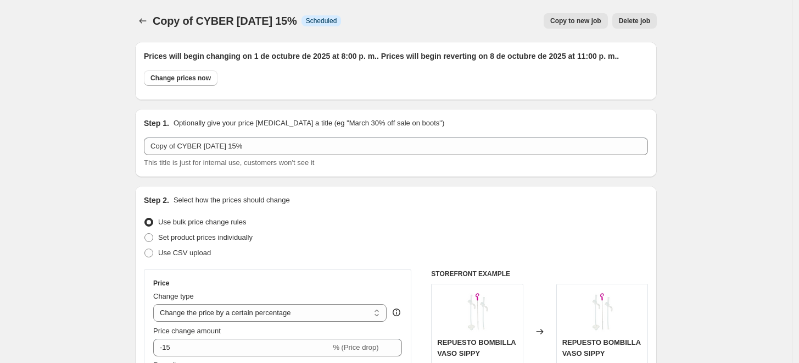
select select "percentage"
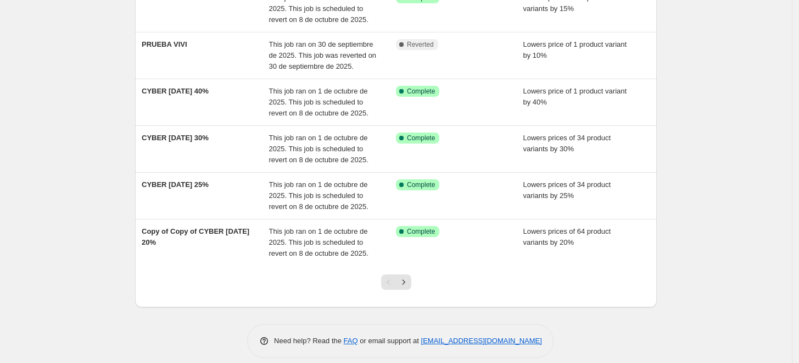
scroll to position [303, 0]
click at [409, 281] on icon "Next" at bounding box center [403, 280] width 11 height 11
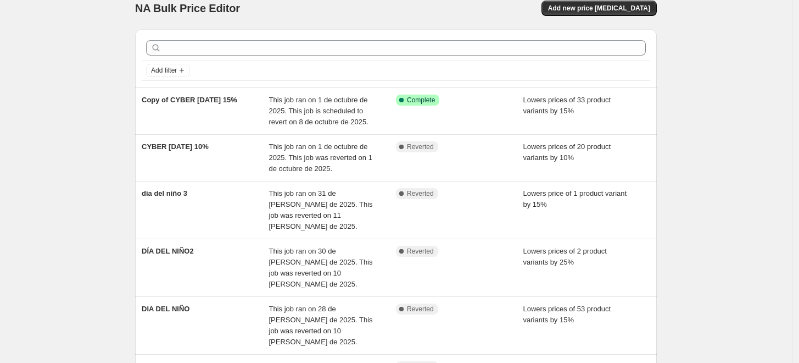
scroll to position [0, 0]
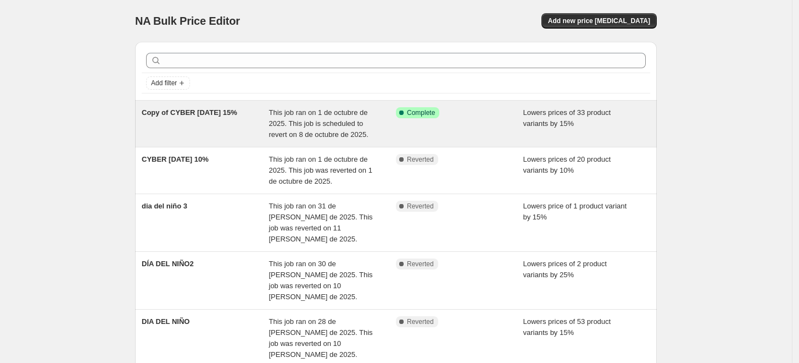
click at [225, 125] on div "Copy of CYBER [DATE] 15%" at bounding box center [205, 123] width 127 height 33
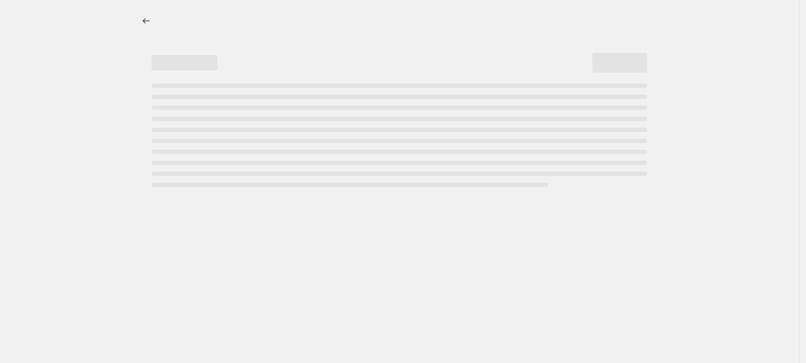
select select "percentage"
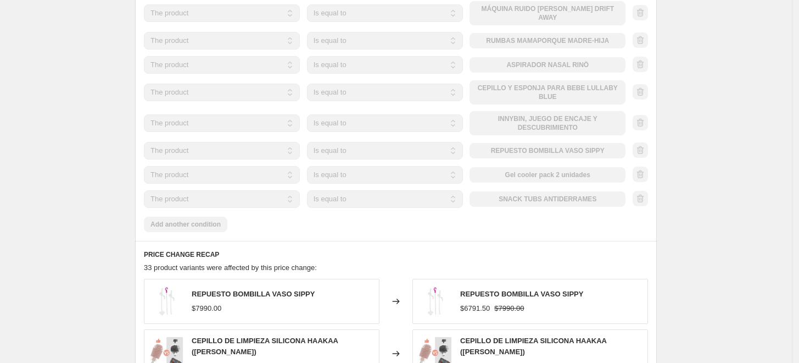
scroll to position [1024, 0]
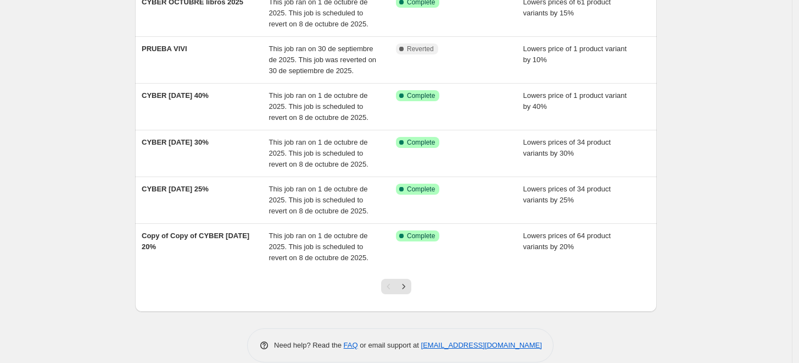
scroll to position [299, 0]
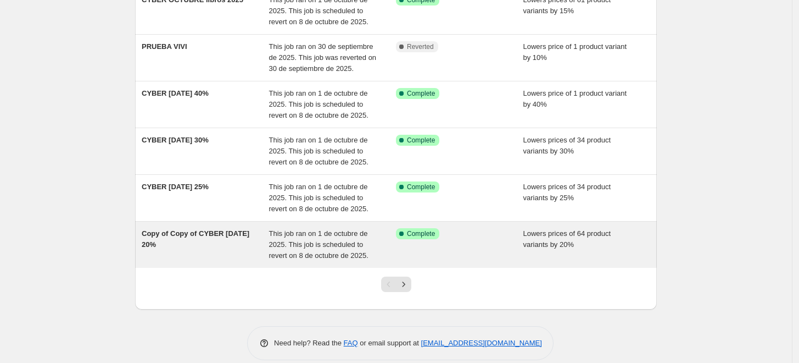
click at [204, 249] on div "Copy of Copy of CYBER [DATE] 20%" at bounding box center [205, 244] width 127 height 33
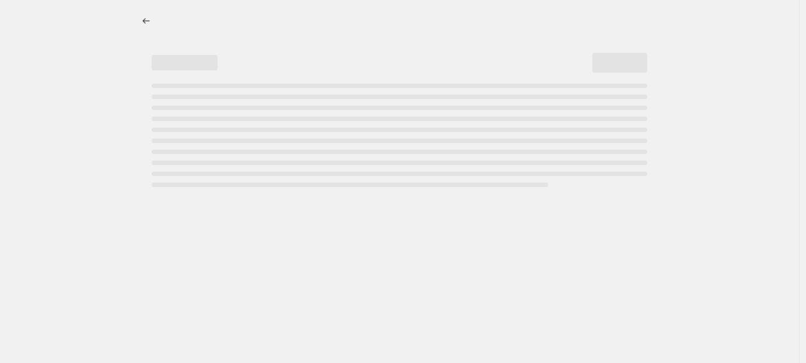
select select "percentage"
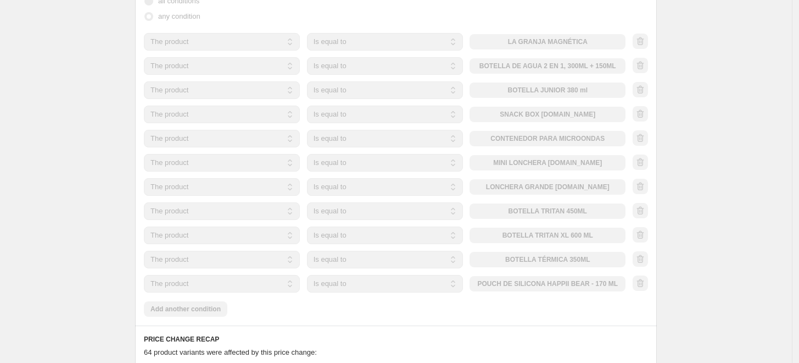
scroll to position [760, 0]
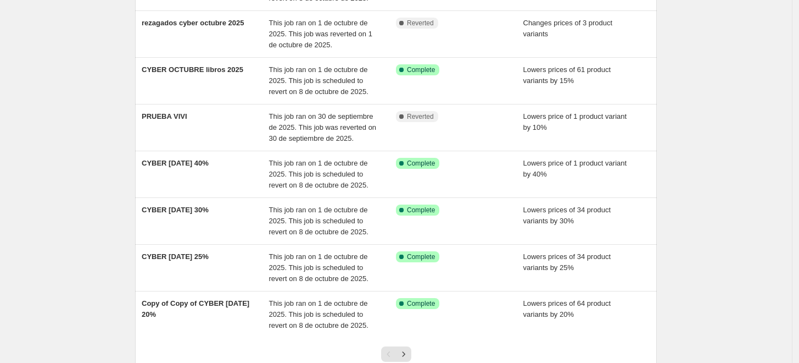
scroll to position [232, 0]
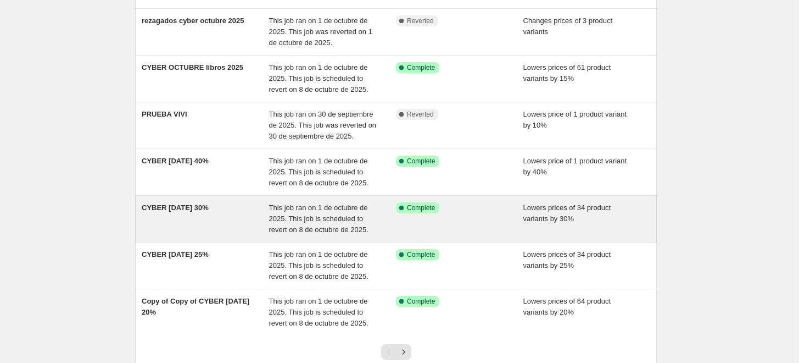
click at [247, 214] on div "CYBER [DATE] 30%" at bounding box center [205, 218] width 127 height 33
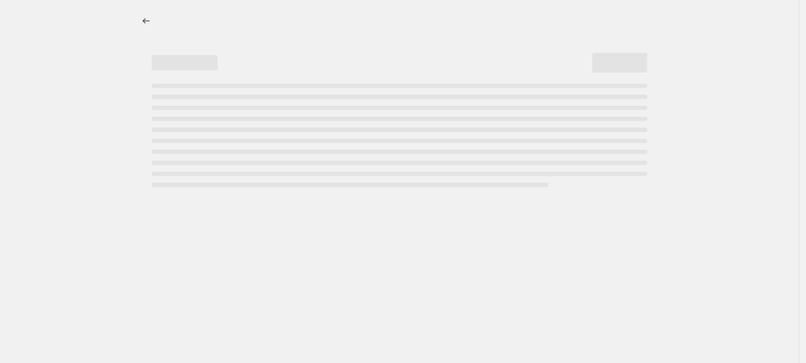
select select "percentage"
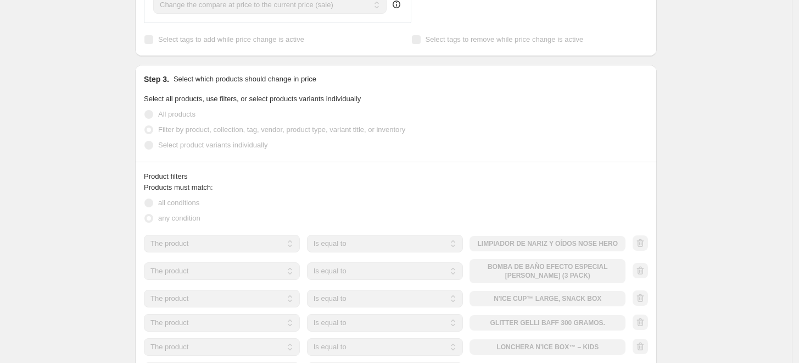
scroll to position [226, 0]
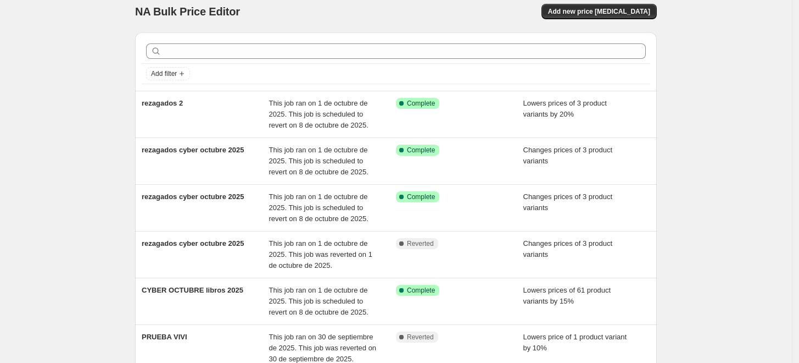
scroll to position [9, 0]
click at [624, 13] on span "Add new price [MEDICAL_DATA]" at bounding box center [599, 12] width 102 height 9
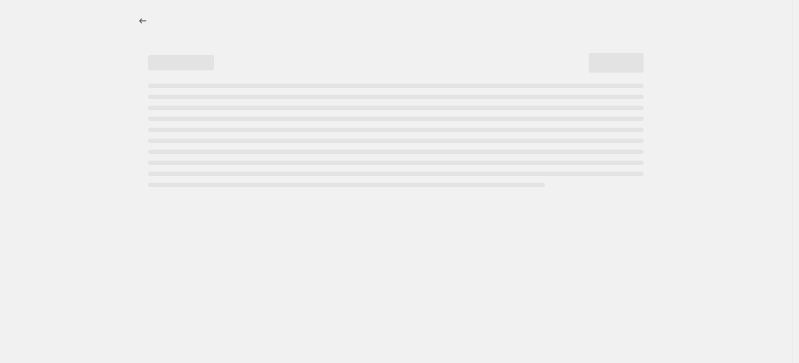
select select "percentage"
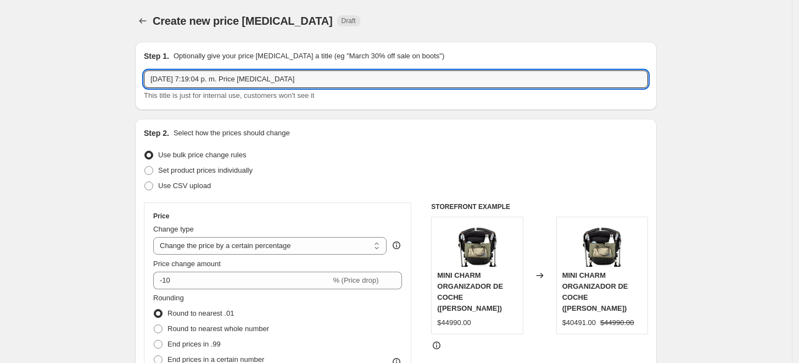
drag, startPoint x: 302, startPoint y: 82, endPoint x: 122, endPoint y: 72, distance: 179.9
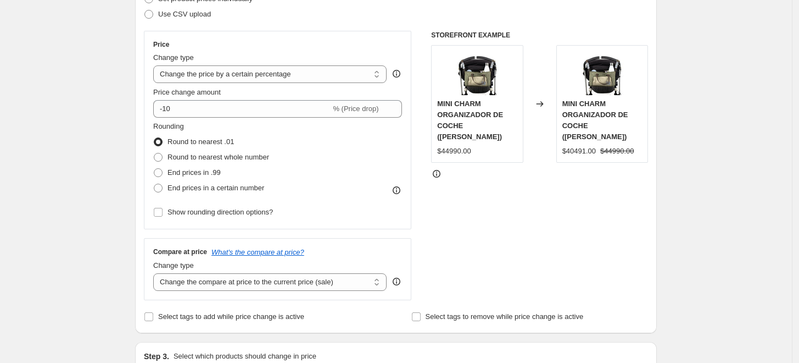
scroll to position [170, 0]
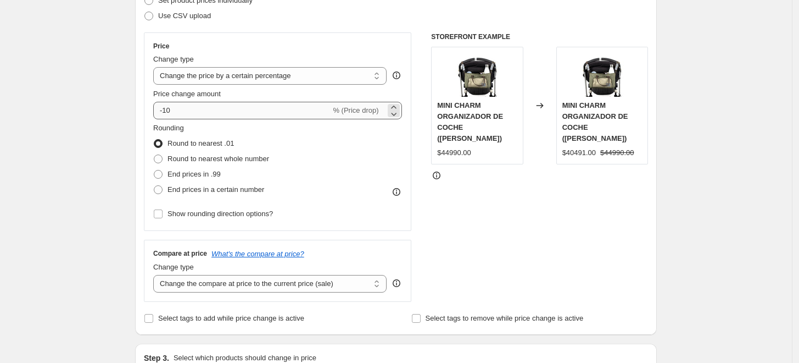
type input "rezagados 3 cyber 2025"
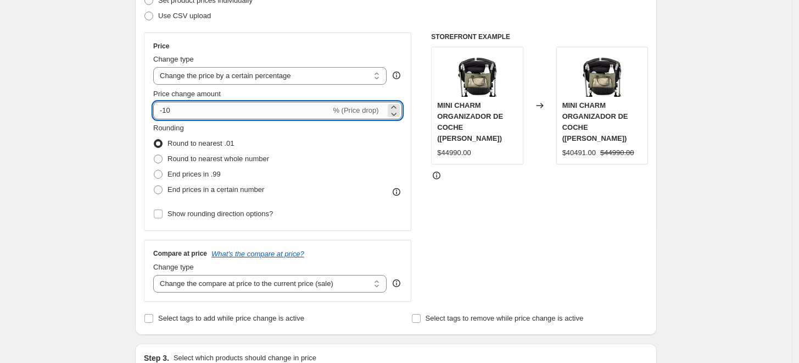
click at [193, 108] on input "-10" at bounding box center [241, 111] width 177 height 18
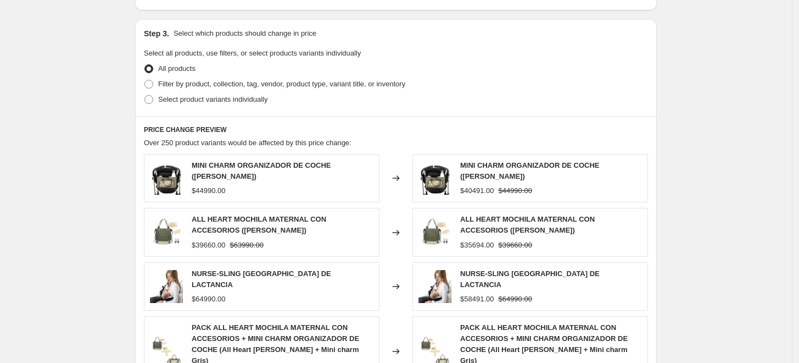
scroll to position [498, 0]
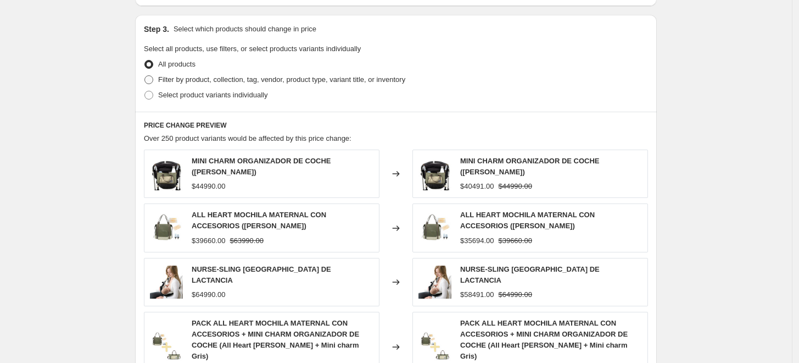
type input "-15"
click at [301, 82] on span "Filter by product, collection, tag, vendor, product type, variant title, or inv…" at bounding box center [281, 79] width 247 height 8
click at [145, 76] on input "Filter by product, collection, tag, vendor, product type, variant title, or inv…" at bounding box center [144, 75] width 1 height 1
radio input "true"
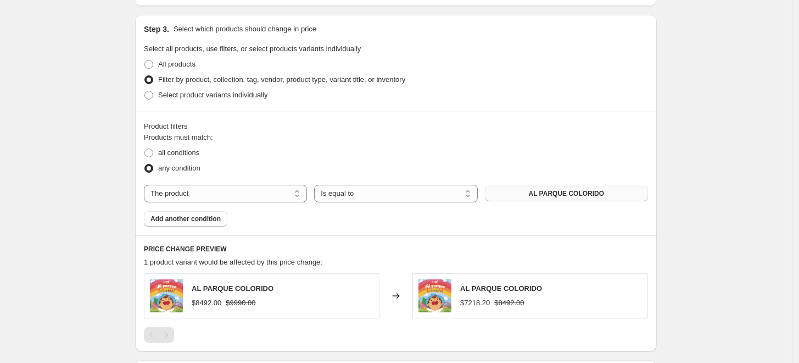
click at [555, 187] on button "AL PARQUE COLORIDO" at bounding box center [566, 193] width 163 height 15
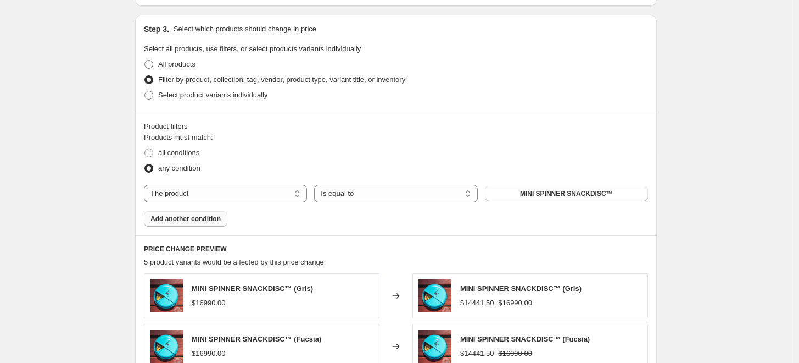
click at [198, 218] on span "Add another condition" at bounding box center [186, 218] width 70 height 9
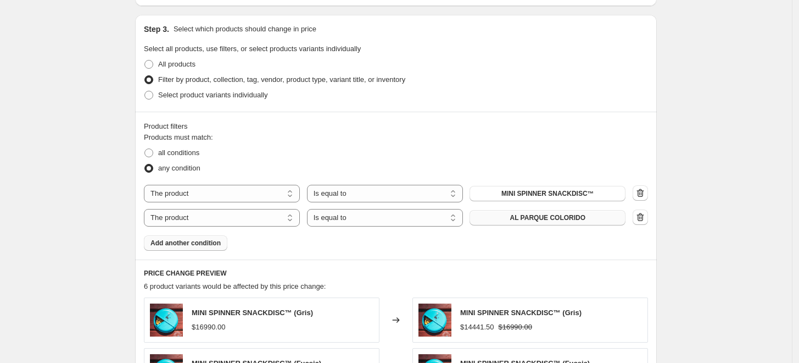
click at [572, 221] on span "AL PARQUE COLORIDO" at bounding box center [548, 217] width 76 height 9
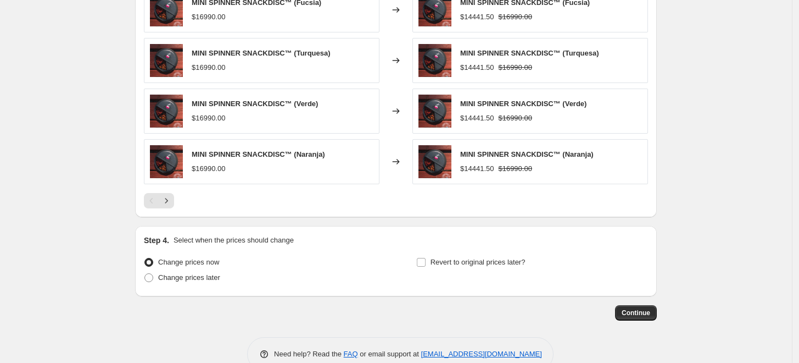
scroll to position [883, 0]
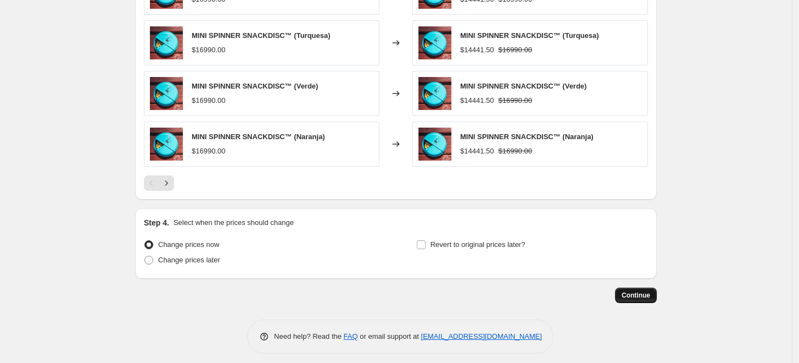
click at [640, 291] on span "Continue" at bounding box center [636, 295] width 29 height 9
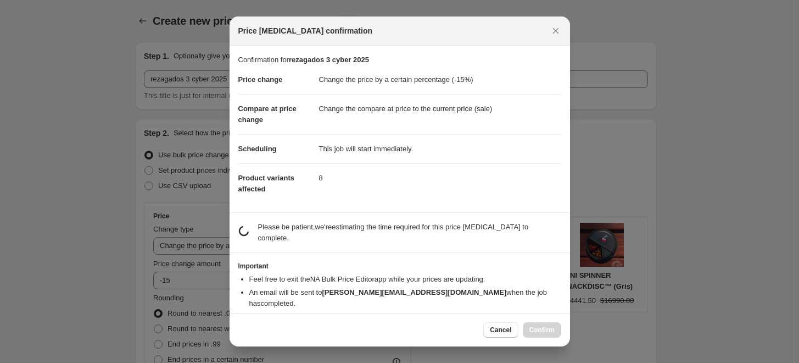
scroll to position [0, 0]
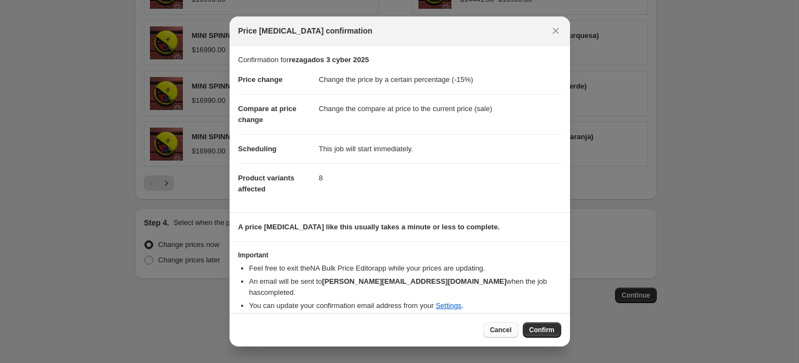
click at [506, 327] on span "Cancel" at bounding box center [500, 329] width 21 height 9
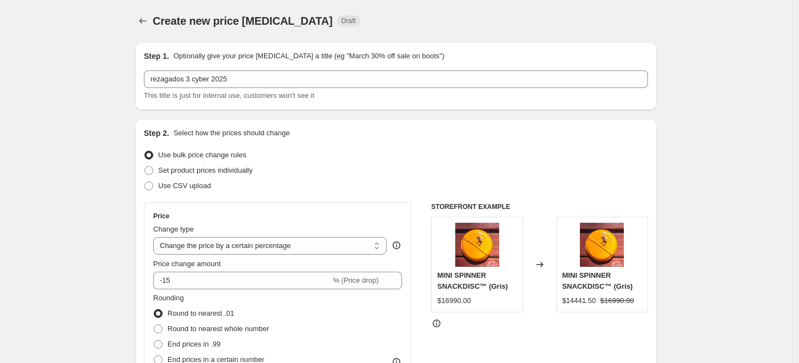
scroll to position [883, 0]
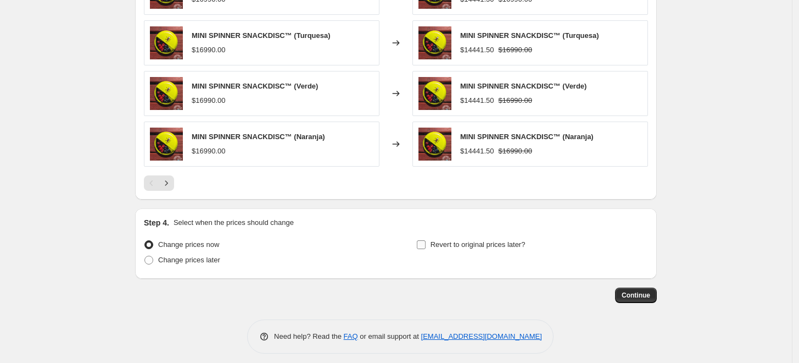
click at [441, 240] on span "Revert to original prices later?" at bounding box center [478, 244] width 95 height 8
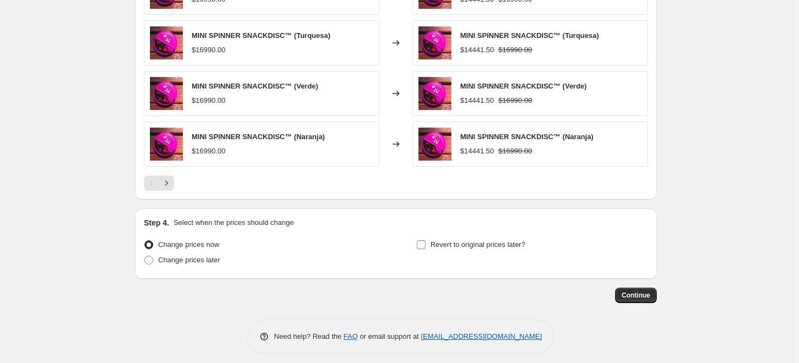
click at [426, 240] on input "Revert to original prices later?" at bounding box center [421, 244] width 9 height 9
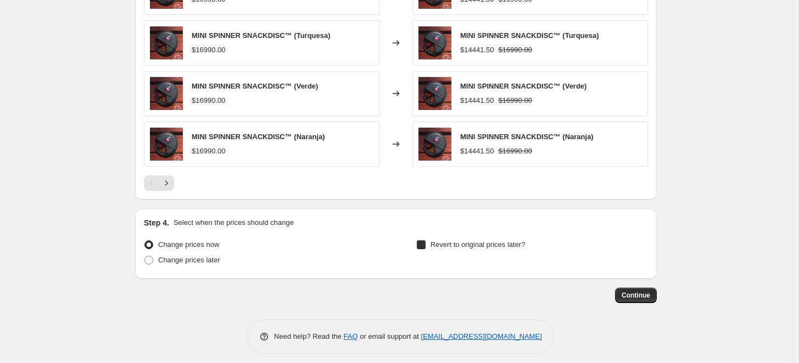
checkbox input "true"
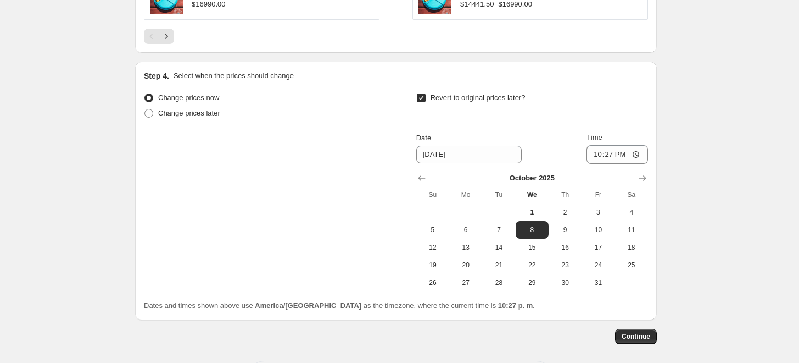
scroll to position [1071, 0]
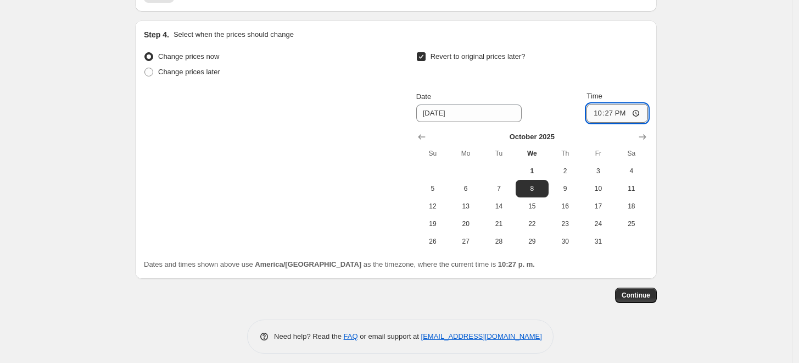
click at [614, 104] on input "22:27" at bounding box center [618, 113] width 62 height 19
type input "23:27"
click at [640, 291] on span "Continue" at bounding box center [636, 295] width 29 height 9
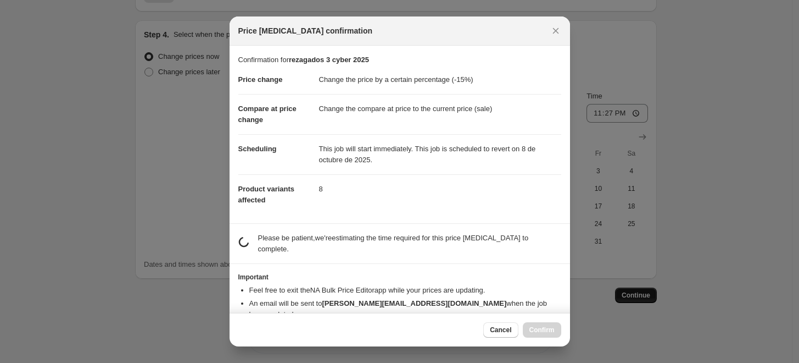
click at [640, 288] on div at bounding box center [399, 181] width 799 height 363
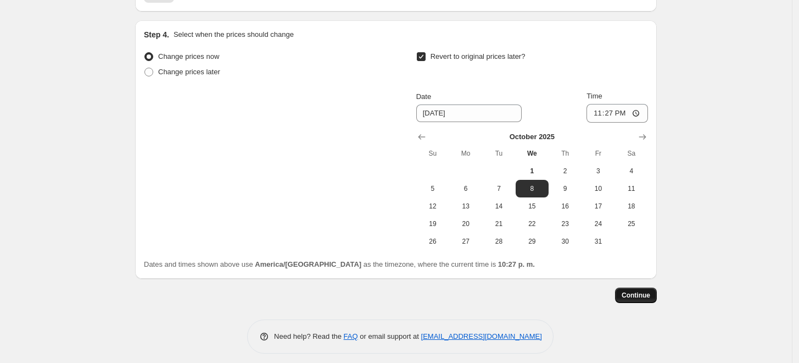
click at [646, 291] on span "Continue" at bounding box center [636, 295] width 29 height 9
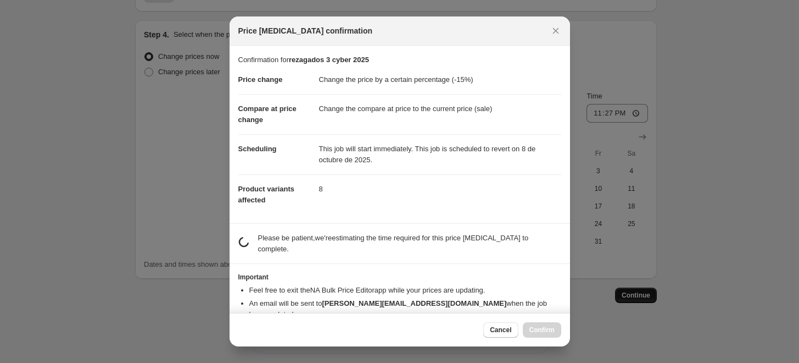
scroll to position [0, 0]
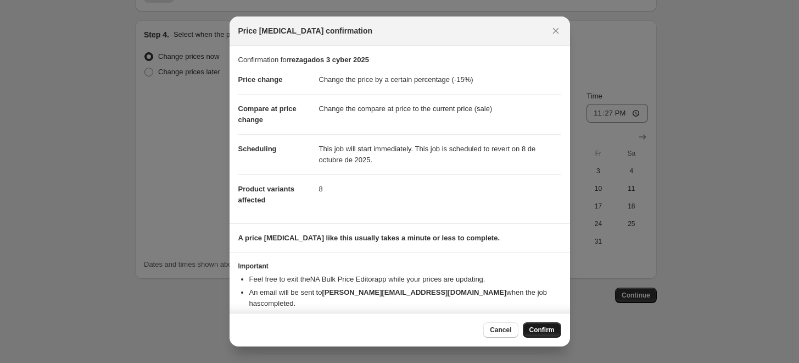
click at [550, 327] on span "Confirm" at bounding box center [542, 329] width 25 height 9
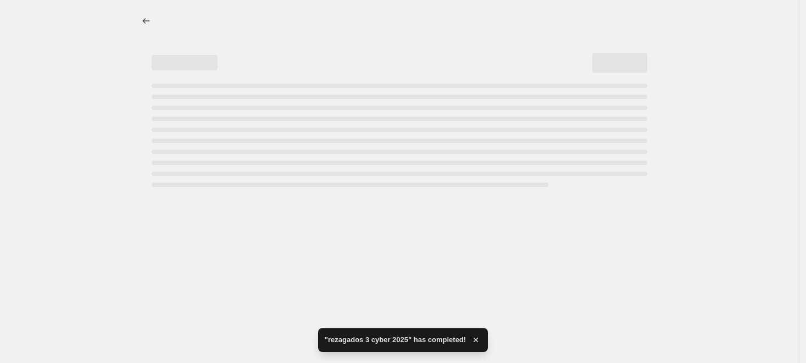
select select "percentage"
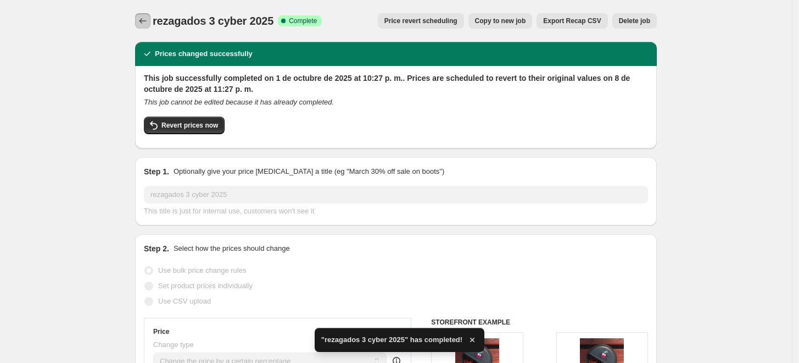
click at [142, 21] on icon "Price change jobs" at bounding box center [142, 20] width 11 height 11
